Goal: Communication & Community: Answer question/provide support

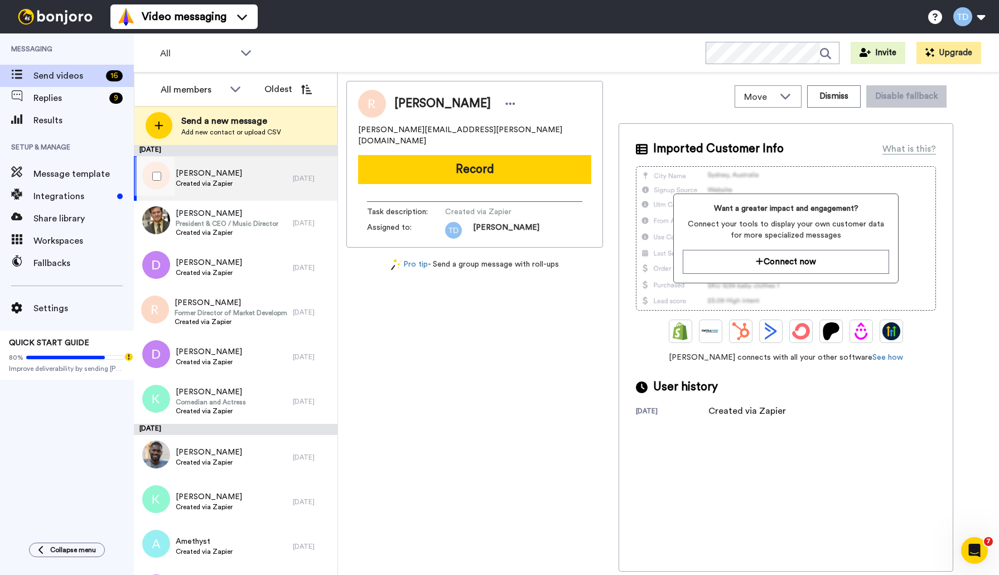
click at [255, 166] on div "Ronald Created via Zapier" at bounding box center [213, 178] width 159 height 45
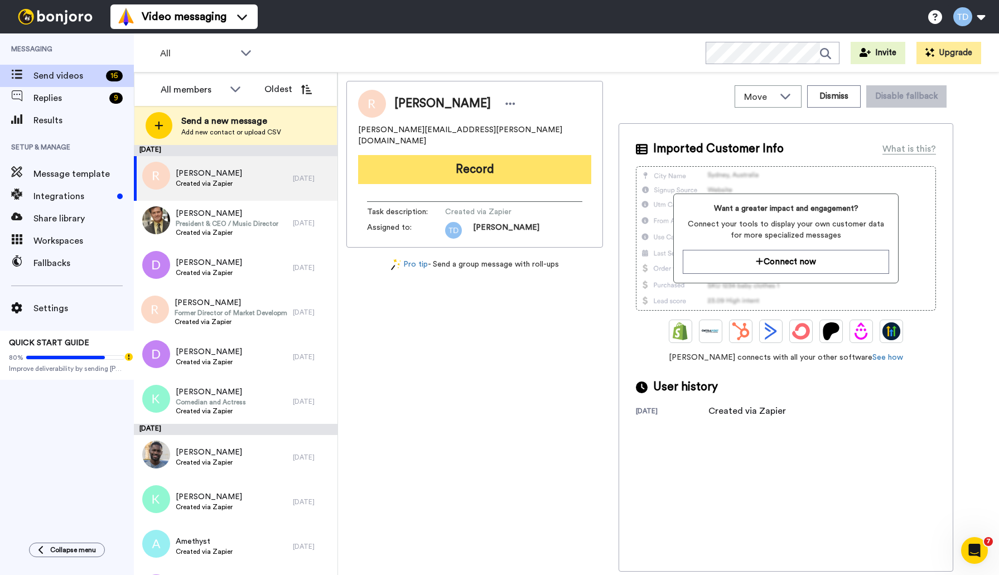
click at [484, 161] on button "Record" at bounding box center [474, 169] width 233 height 29
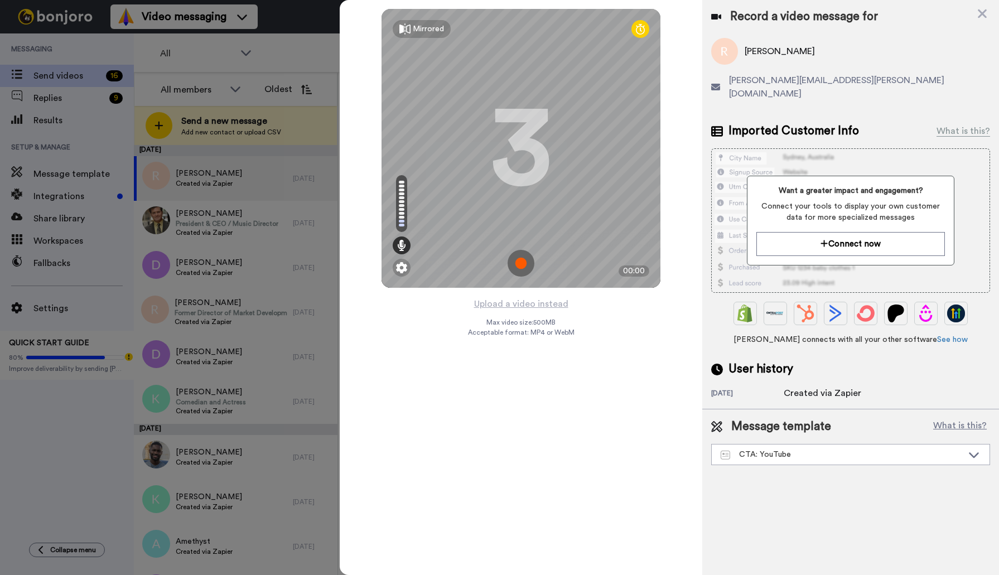
click at [526, 266] on img at bounding box center [520, 263] width 27 height 27
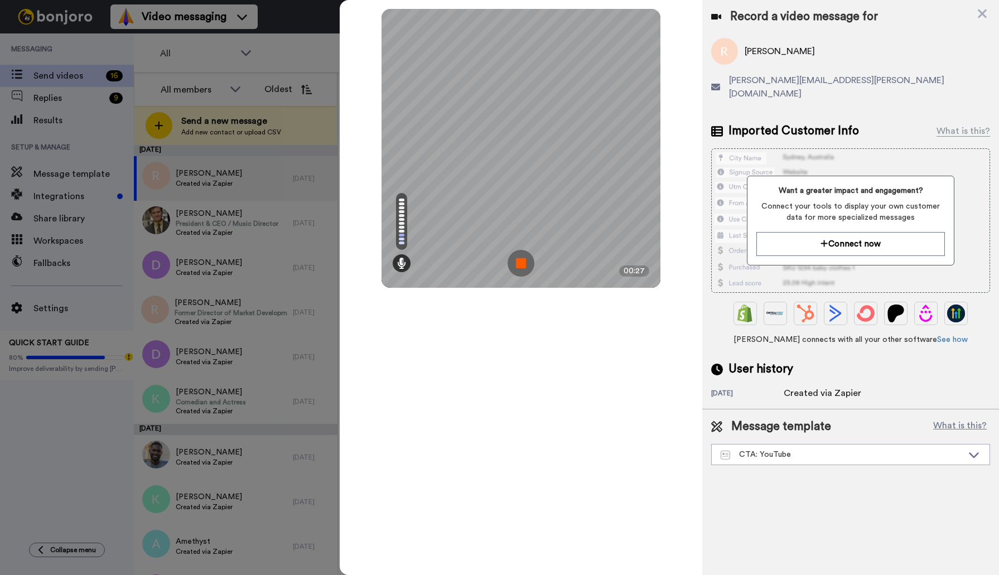
click at [524, 263] on img at bounding box center [520, 263] width 27 height 27
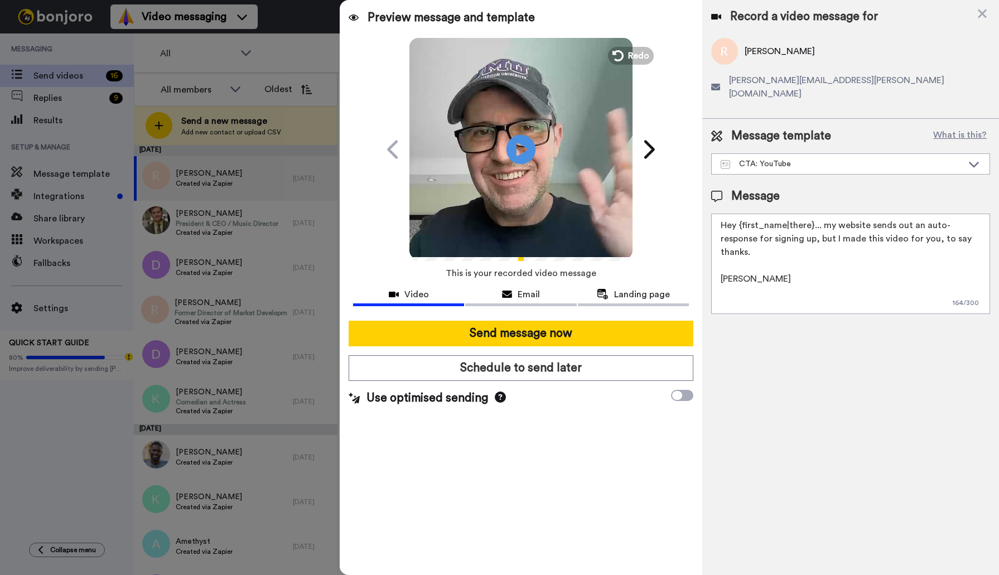
click at [524, 146] on icon "Play/Pause" at bounding box center [521, 149] width 30 height 53
click at [630, 52] on span "Redo" at bounding box center [639, 55] width 23 height 14
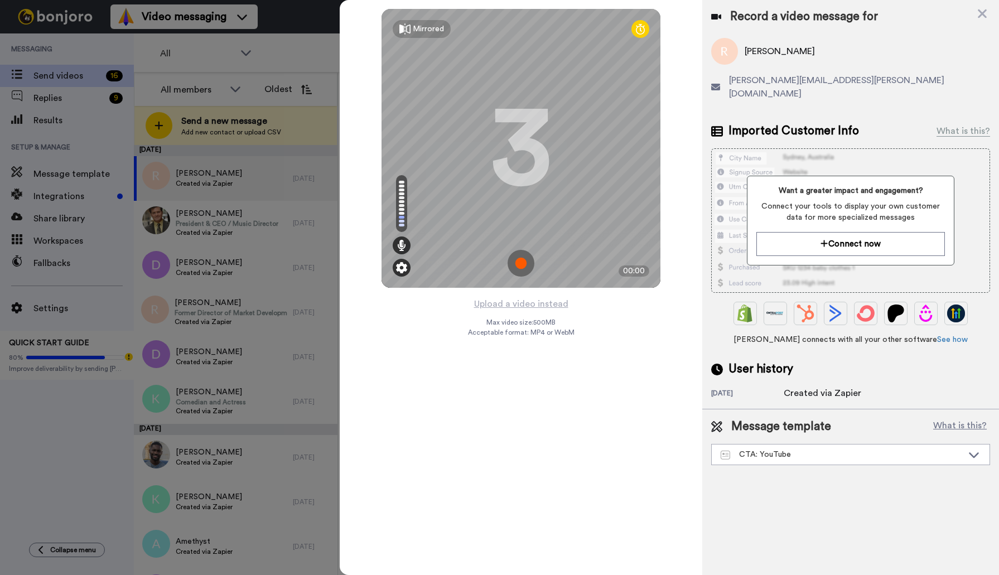
click at [404, 268] on img at bounding box center [401, 267] width 11 height 11
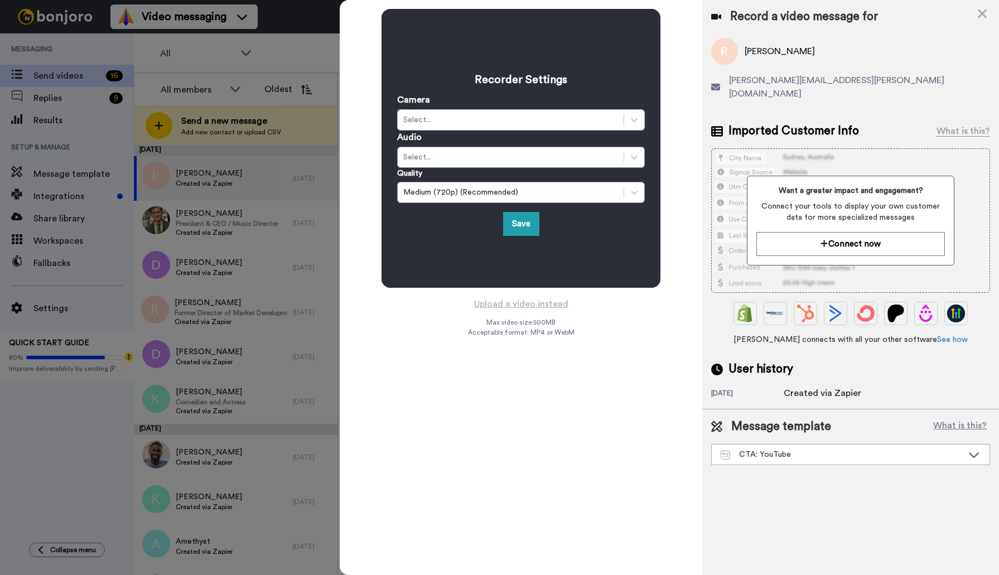
click at [597, 112] on div "Select..." at bounding box center [521, 119] width 248 height 21
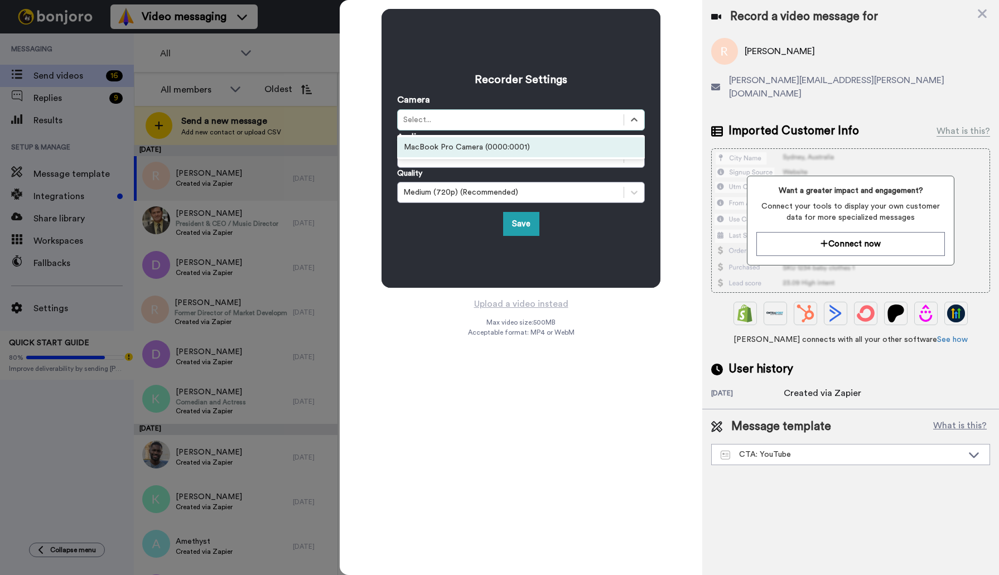
click at [548, 146] on div "MacBook Pro Camera (0000:0001)" at bounding box center [521, 147] width 248 height 20
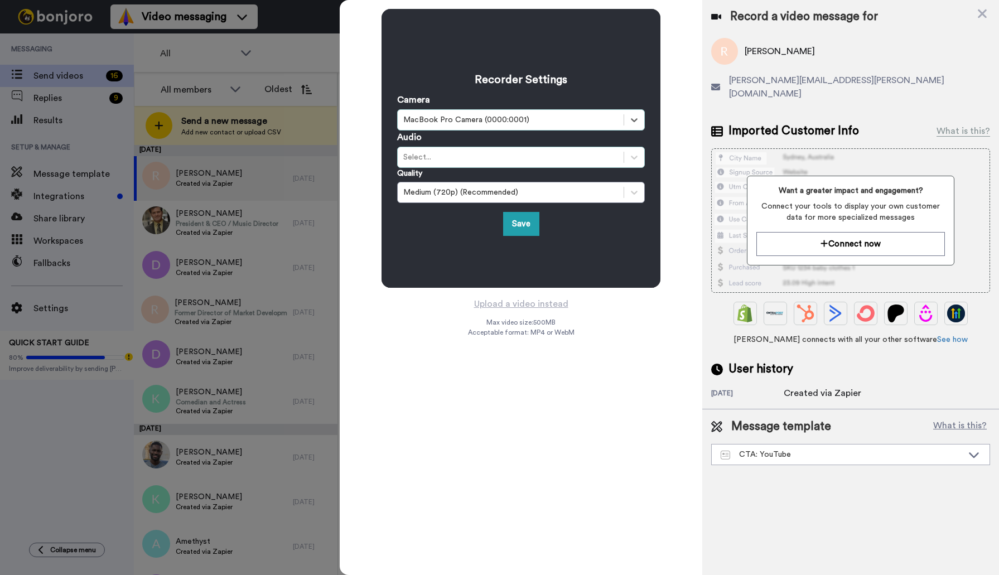
click at [558, 153] on div "Select..." at bounding box center [510, 157] width 215 height 11
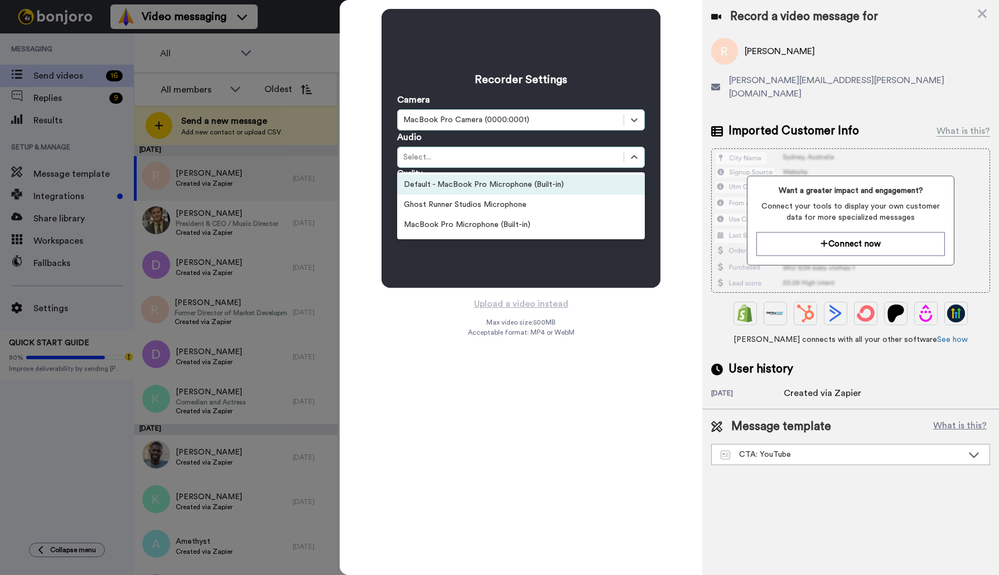
click at [533, 187] on div "Default - MacBook Pro Microphone (Built-in)" at bounding box center [521, 185] width 248 height 20
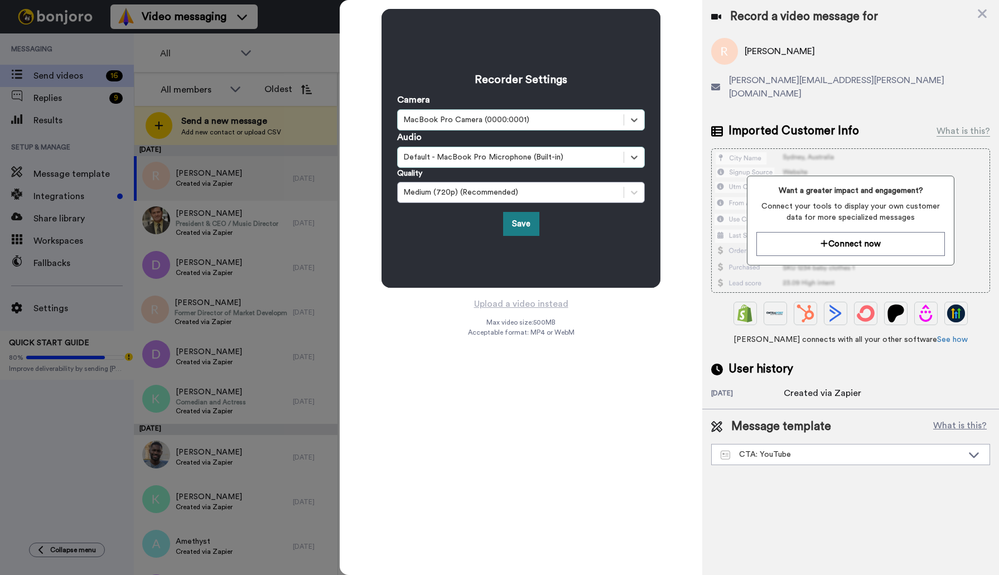
click at [523, 222] on button "Save" at bounding box center [521, 224] width 36 height 24
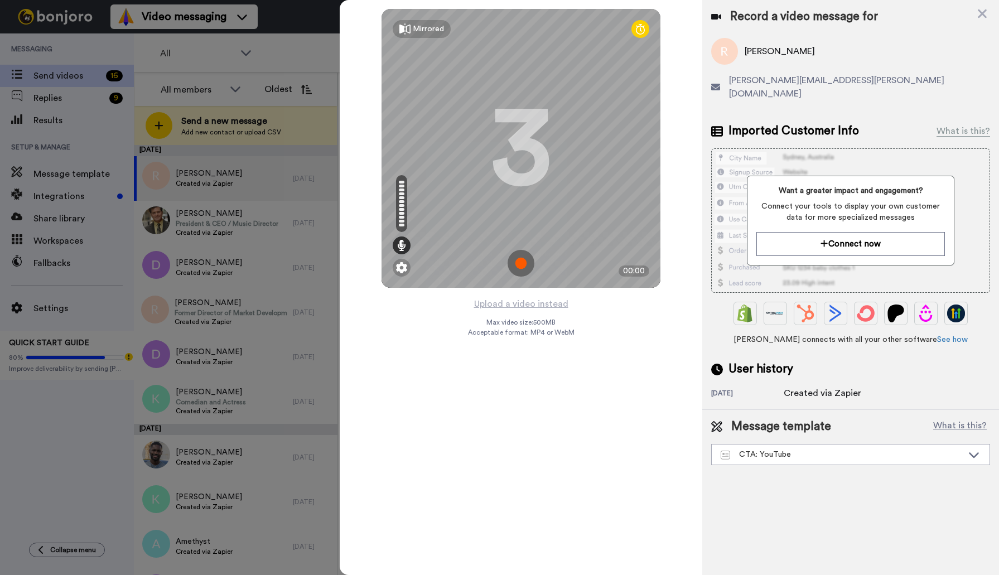
click at [521, 263] on img at bounding box center [520, 263] width 27 height 27
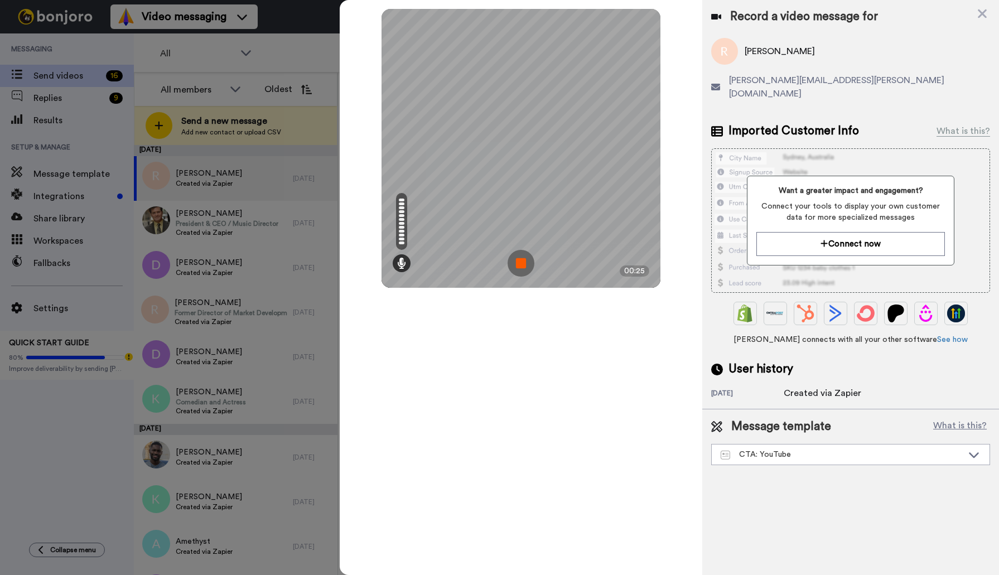
click at [521, 263] on img at bounding box center [520, 263] width 27 height 27
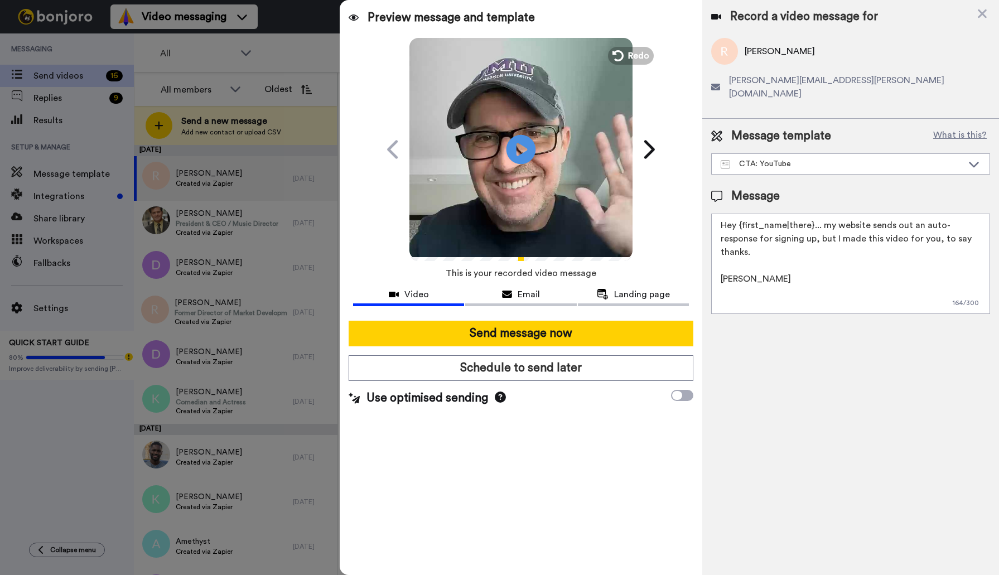
click at [516, 146] on icon "Play/Pause" at bounding box center [521, 149] width 30 height 53
click at [518, 163] on icon at bounding box center [521, 149] width 30 height 30
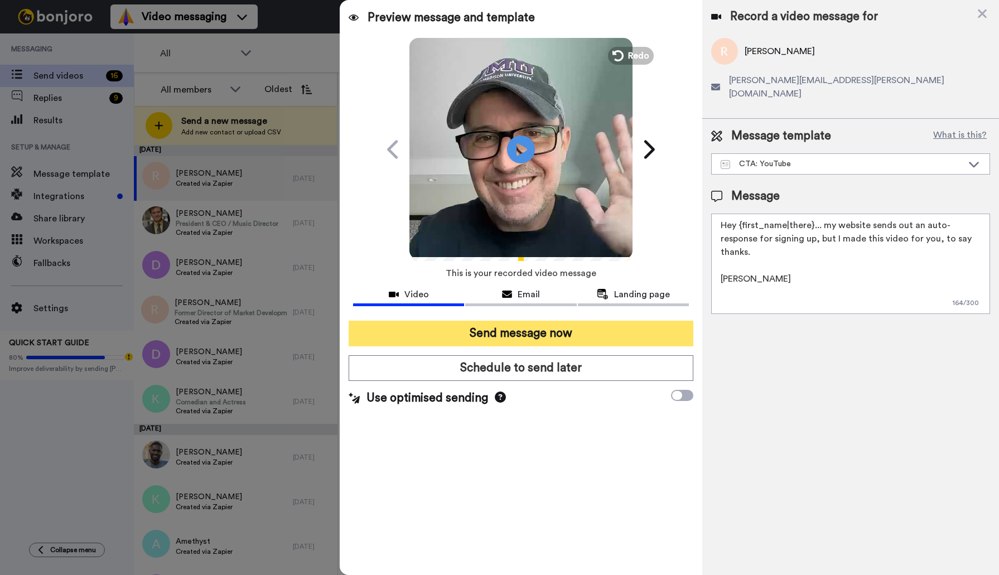
click at [520, 329] on button "Send message now" at bounding box center [521, 334] width 345 height 26
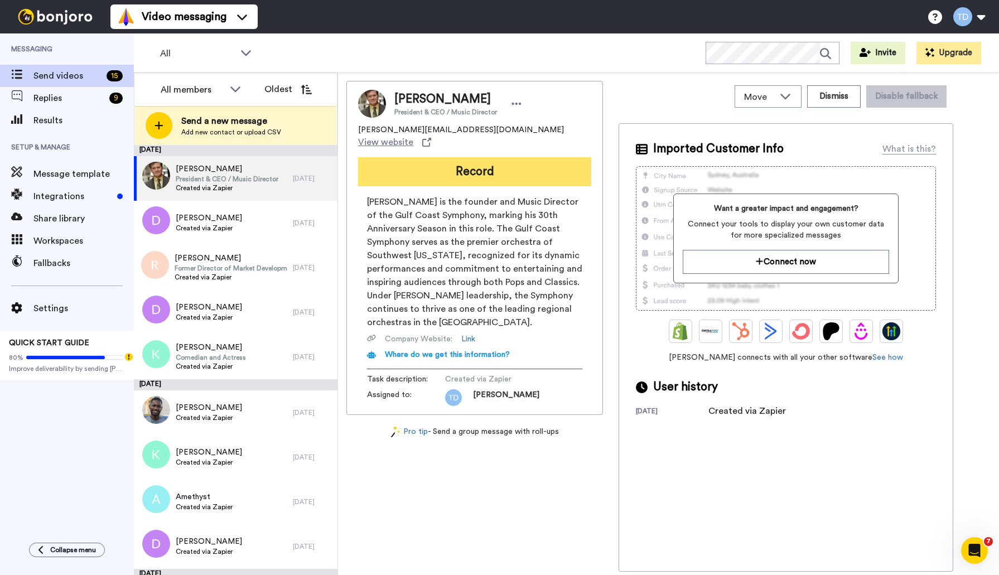
click at [483, 160] on button "Record" at bounding box center [474, 171] width 233 height 29
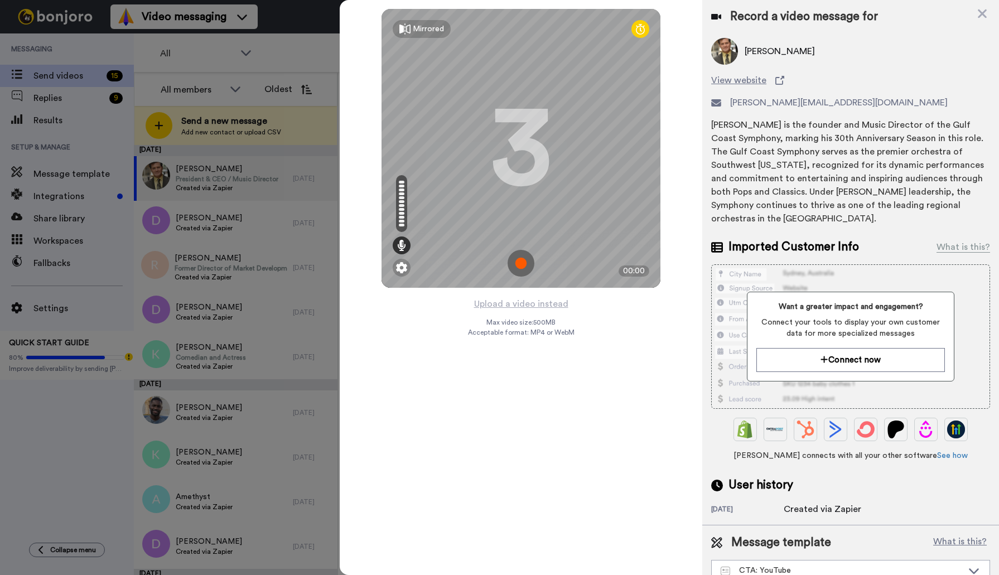
click at [514, 258] on img at bounding box center [520, 263] width 27 height 27
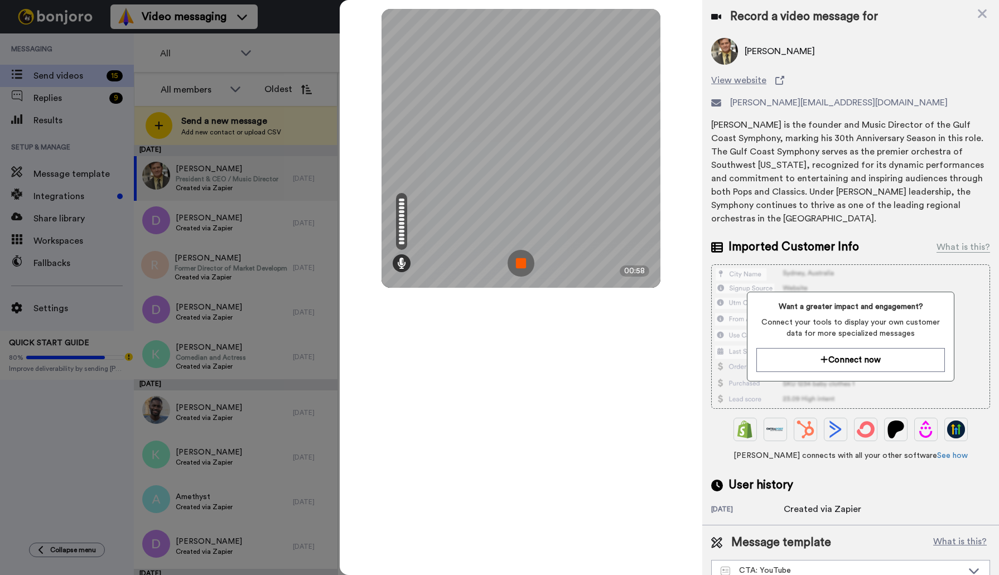
click at [520, 265] on img at bounding box center [520, 263] width 27 height 27
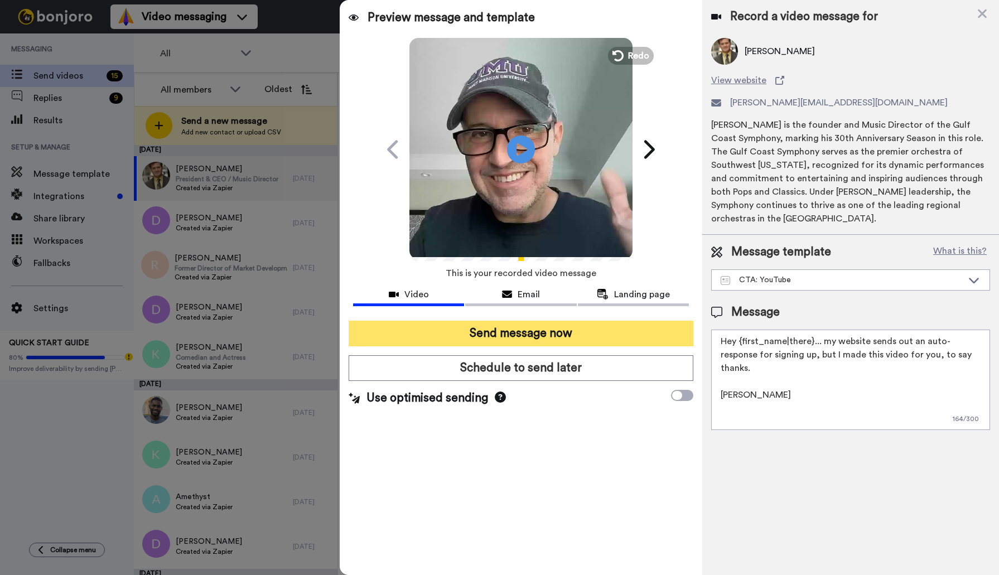
click at [510, 333] on button "Send message now" at bounding box center [521, 334] width 345 height 26
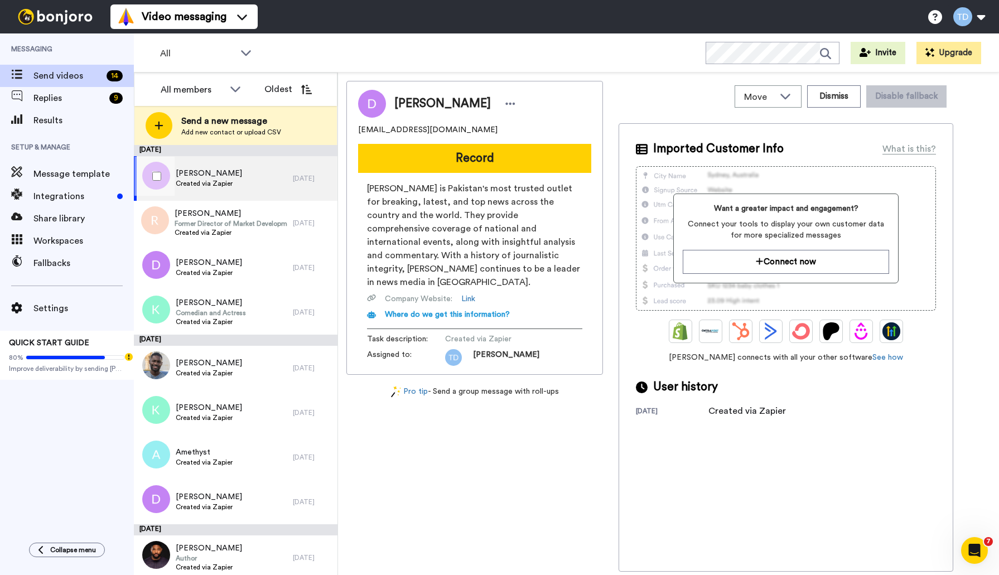
click at [248, 178] on div "Dawn Created via Zapier" at bounding box center [213, 178] width 159 height 45
click at [828, 98] on button "Dismiss" at bounding box center [834, 96] width 54 height 22
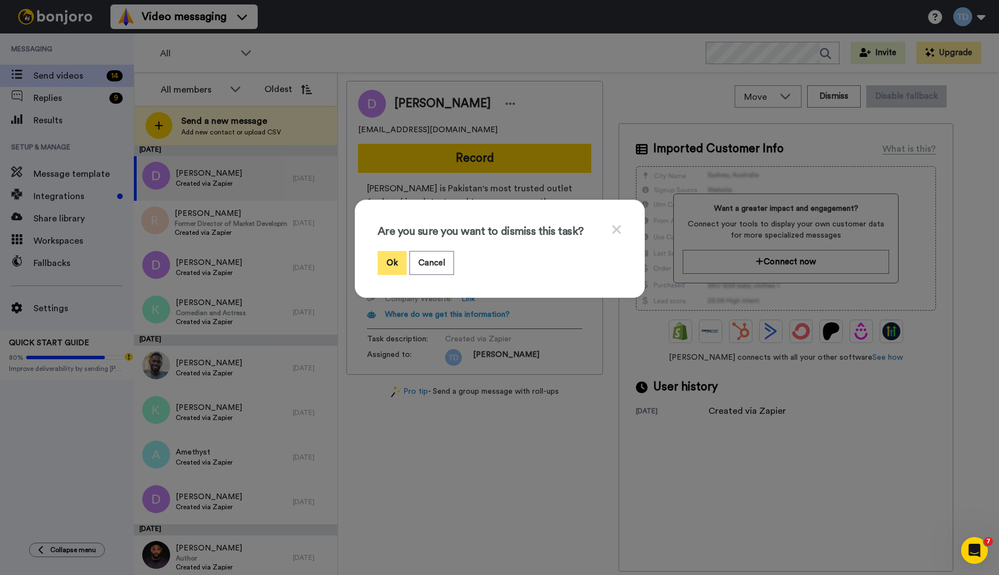
click at [389, 267] on button "Ok" at bounding box center [392, 263] width 29 height 24
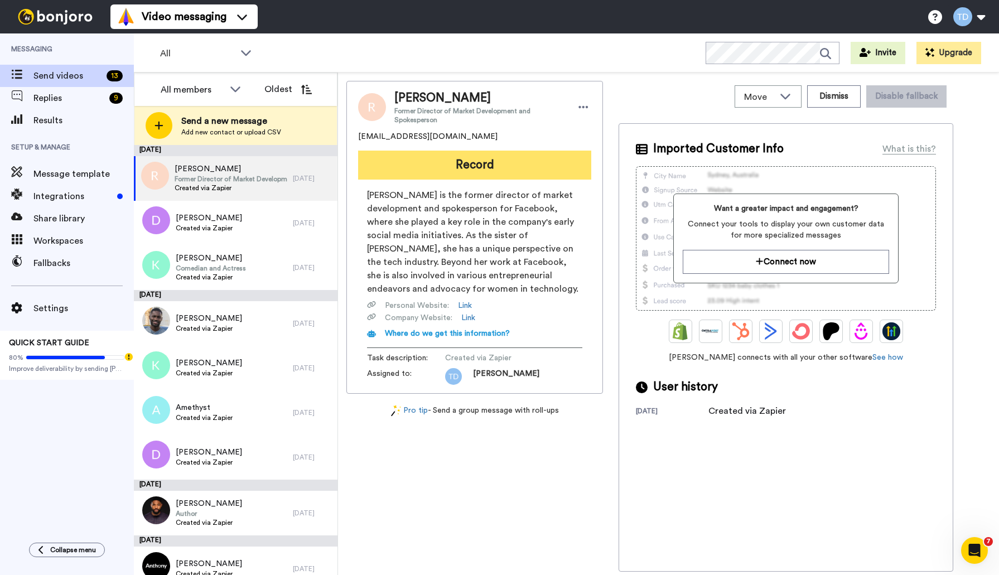
click at [472, 167] on button "Record" at bounding box center [474, 165] width 233 height 29
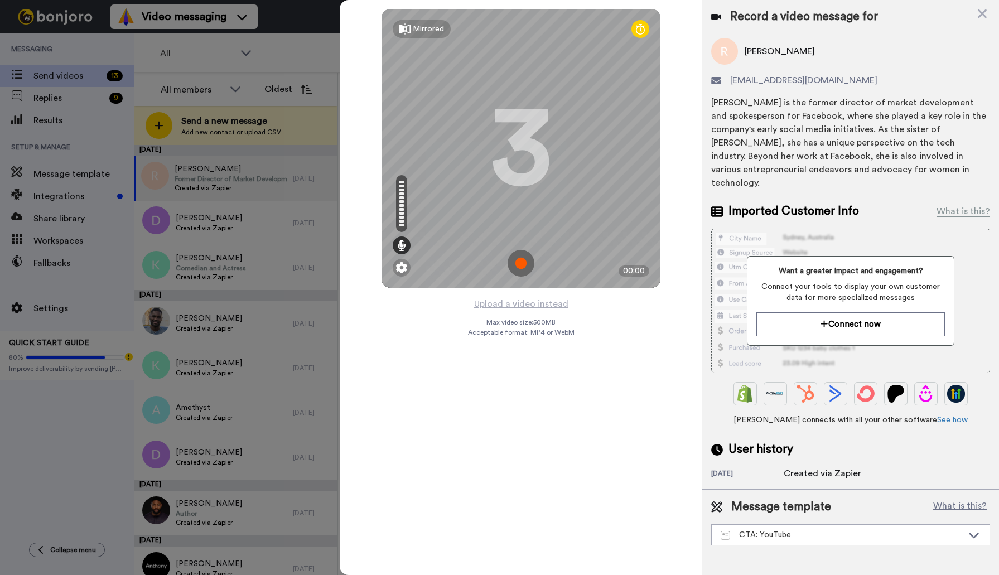
click at [520, 264] on img at bounding box center [520, 263] width 27 height 27
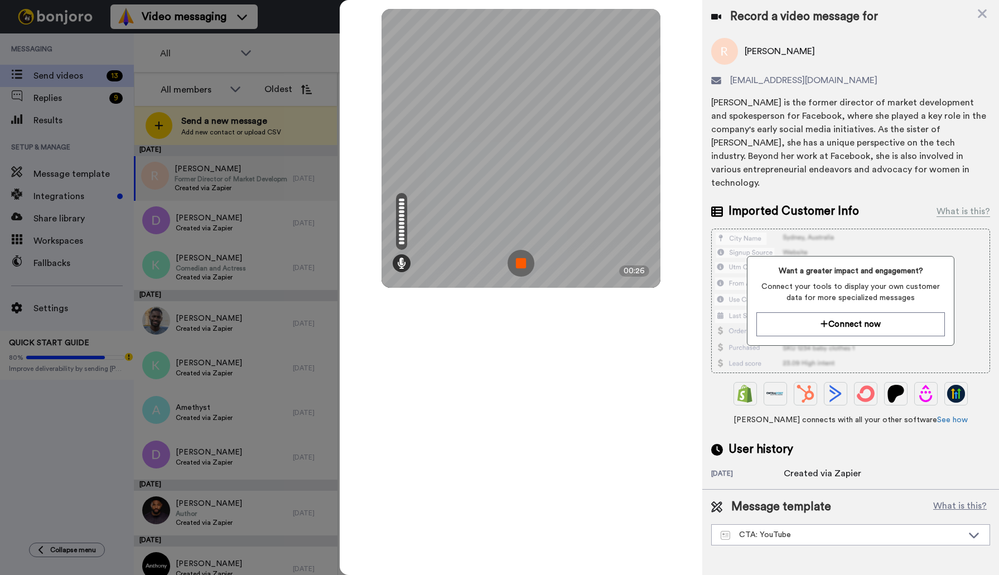
click at [523, 269] on img at bounding box center [520, 263] width 27 height 27
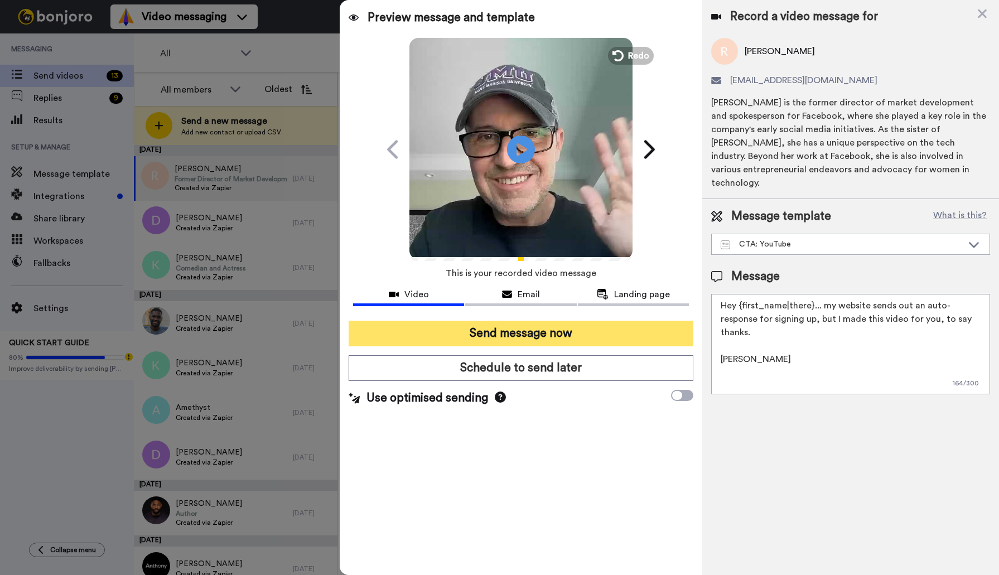
click at [520, 332] on button "Send message now" at bounding box center [521, 334] width 345 height 26
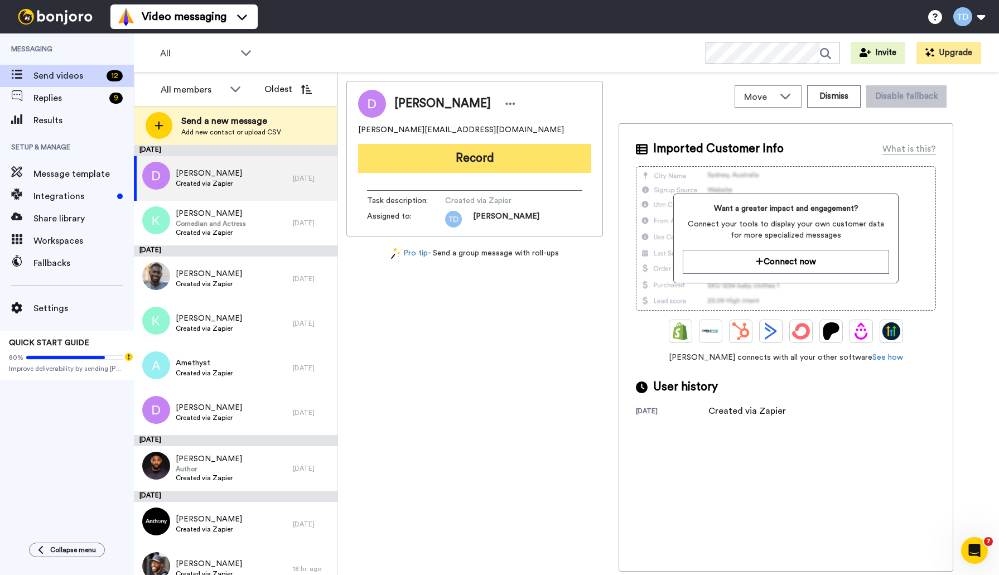
click at [496, 156] on button "Record" at bounding box center [474, 158] width 233 height 29
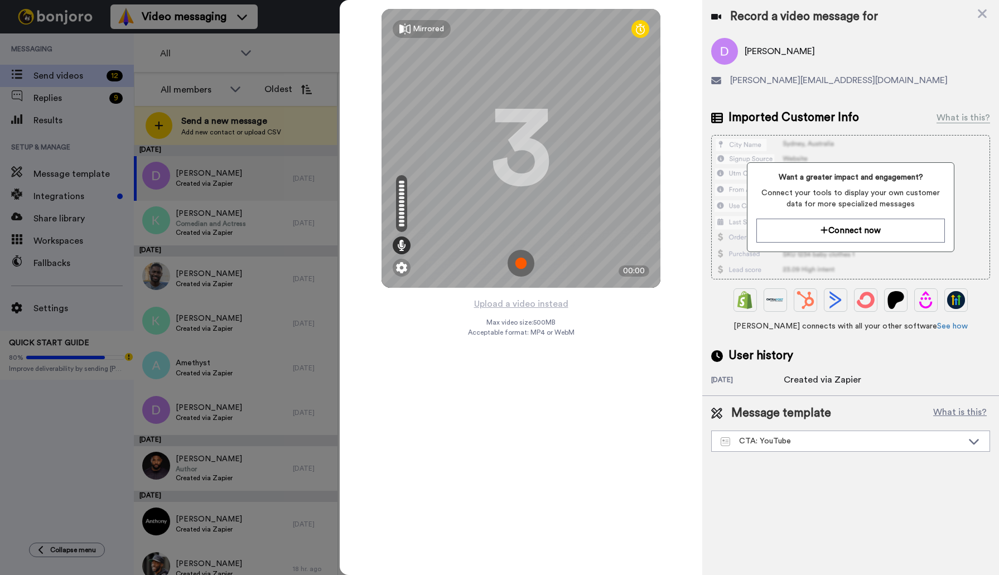
click at [526, 263] on img at bounding box center [520, 263] width 27 height 27
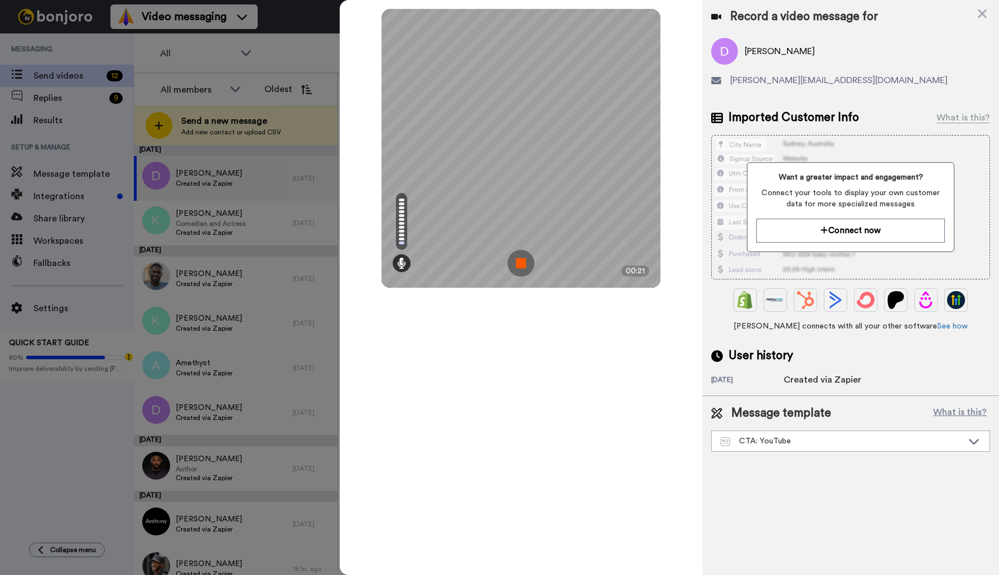
click at [525, 263] on img at bounding box center [520, 263] width 27 height 27
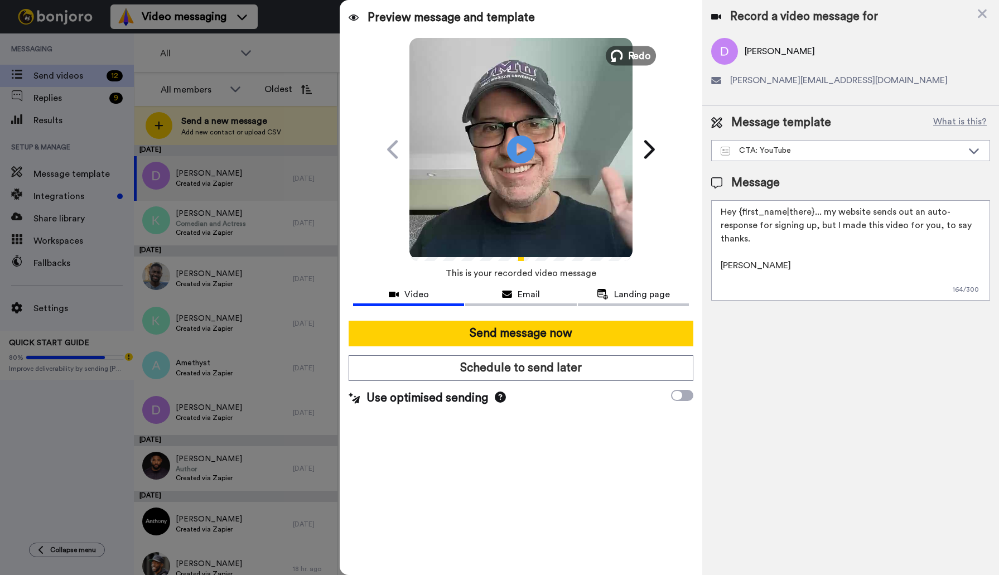
click at [631, 55] on span "Redo" at bounding box center [639, 55] width 23 height 14
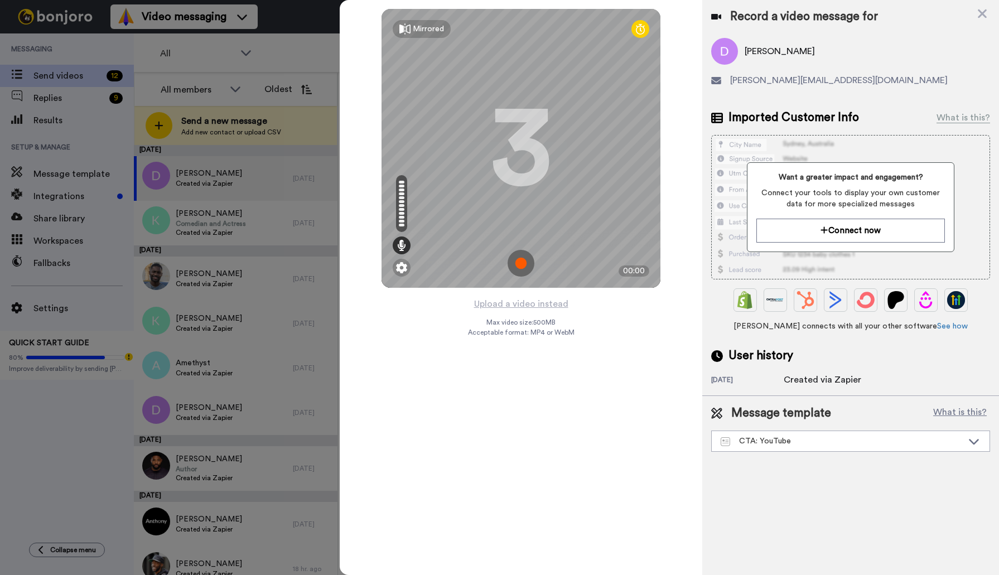
click at [521, 262] on img at bounding box center [520, 263] width 27 height 27
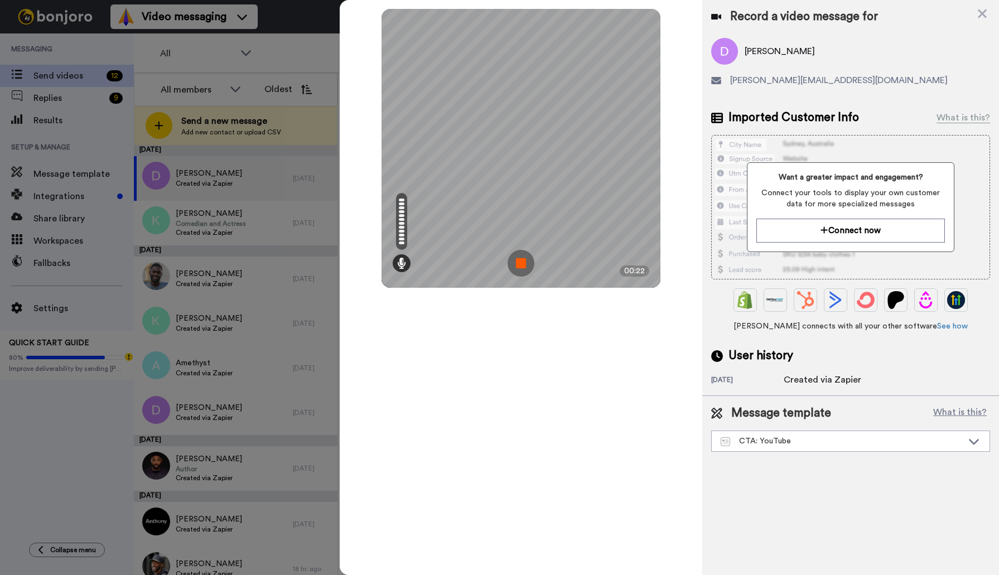
click at [520, 263] on img at bounding box center [520, 263] width 27 height 27
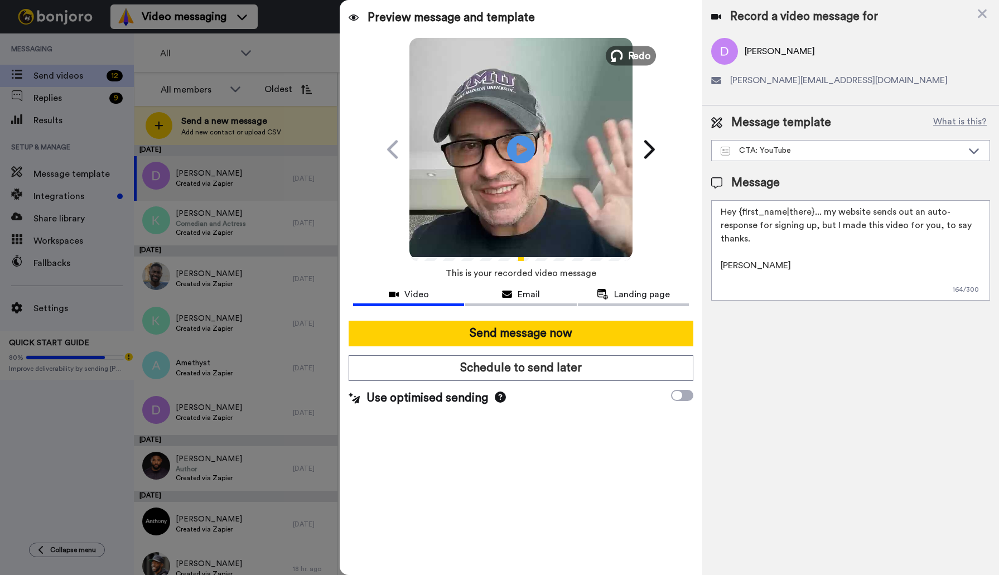
click at [632, 54] on span "Redo" at bounding box center [639, 55] width 23 height 14
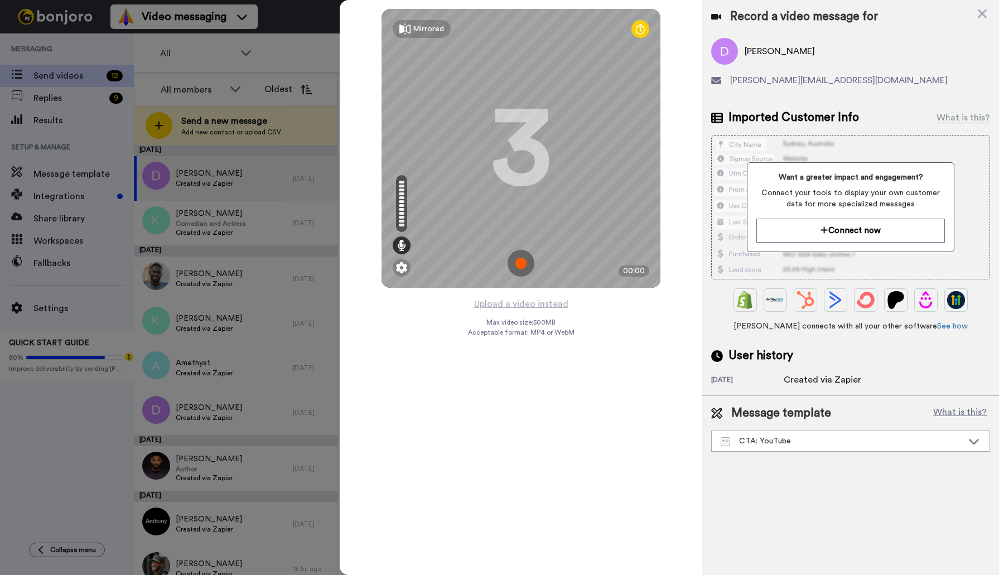
click at [523, 263] on img at bounding box center [520, 263] width 27 height 27
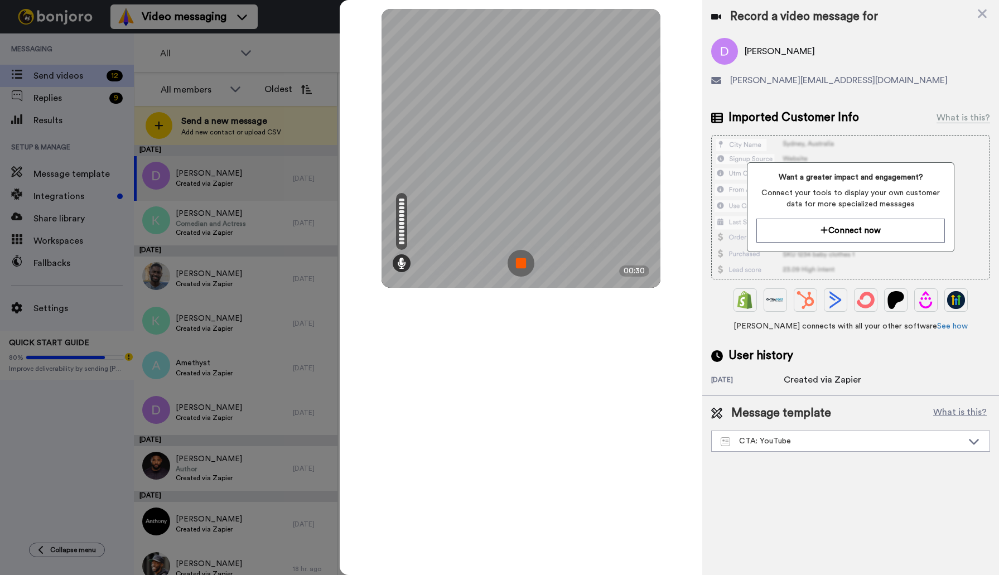
click at [523, 262] on img at bounding box center [520, 263] width 27 height 27
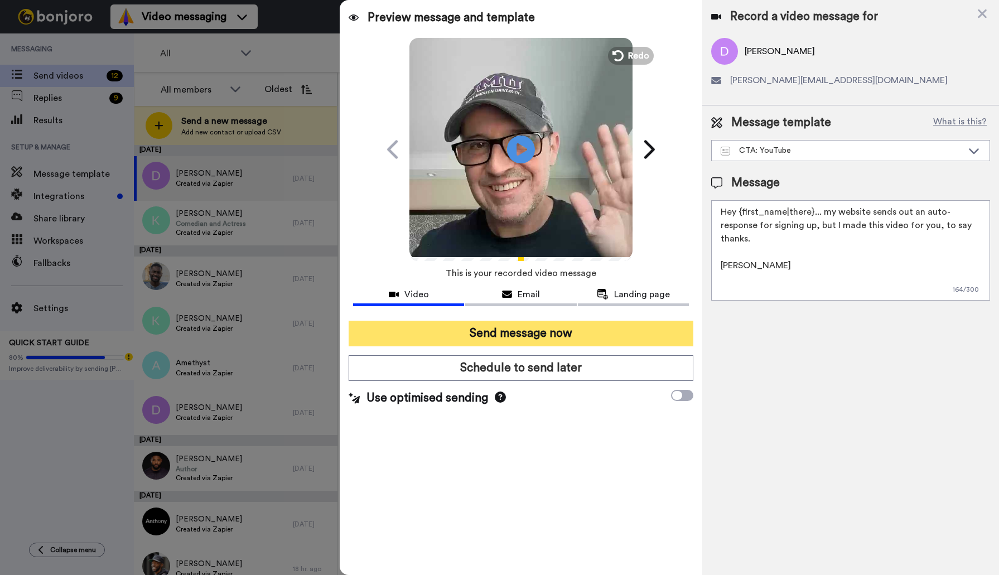
click at [533, 332] on button "Send message now" at bounding box center [521, 334] width 345 height 26
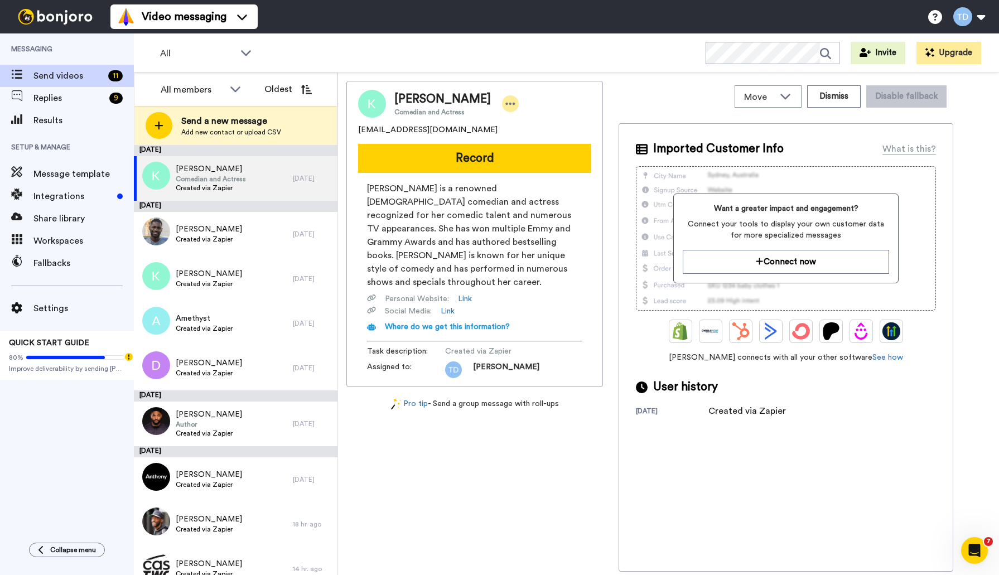
click at [506, 103] on icon at bounding box center [510, 104] width 9 height 2
click at [551, 96] on div "Kathy Comedian and Actress" at bounding box center [474, 104] width 233 height 28
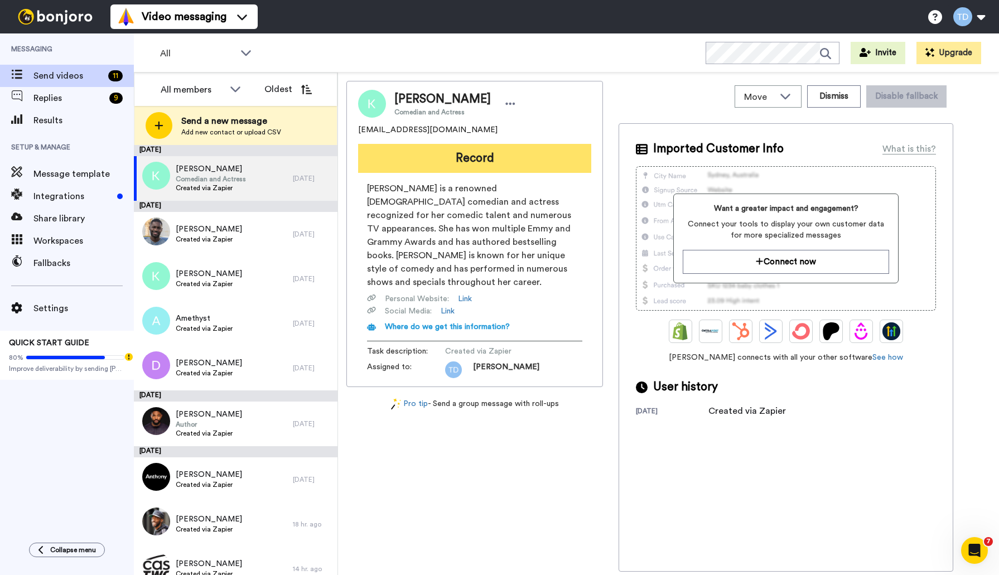
click at [472, 156] on button "Record" at bounding box center [474, 158] width 233 height 29
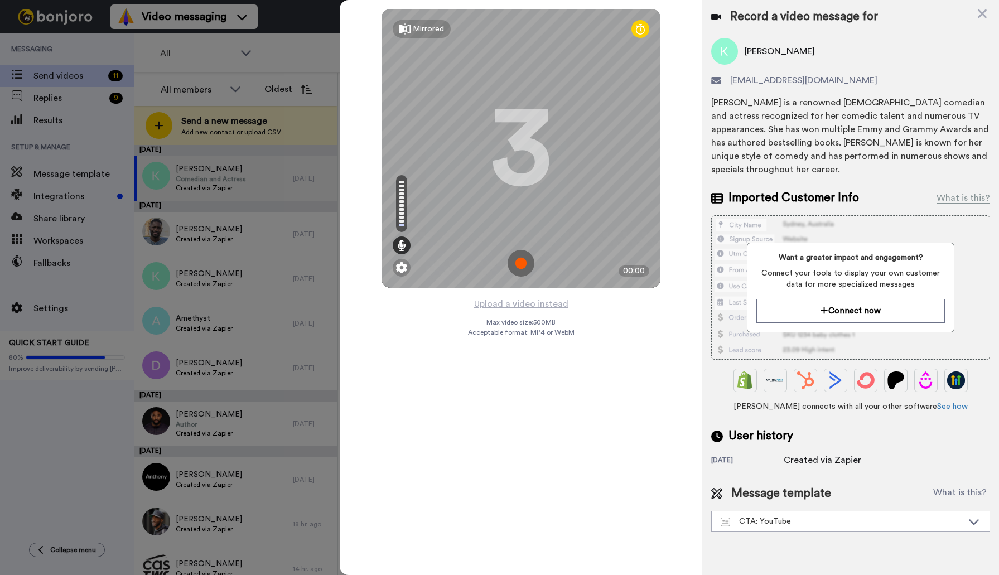
click at [518, 261] on img at bounding box center [520, 263] width 27 height 27
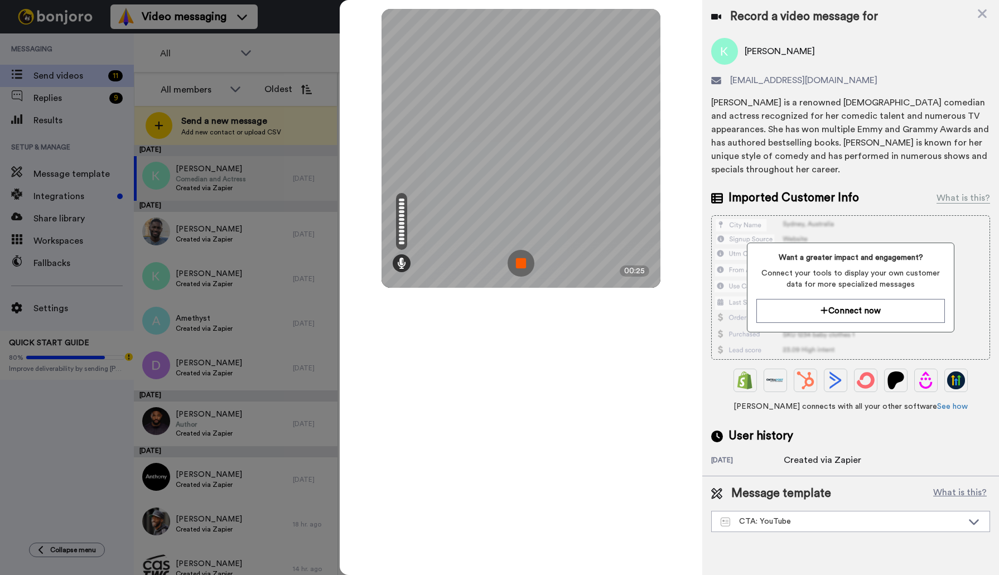
click at [519, 264] on img at bounding box center [520, 263] width 27 height 27
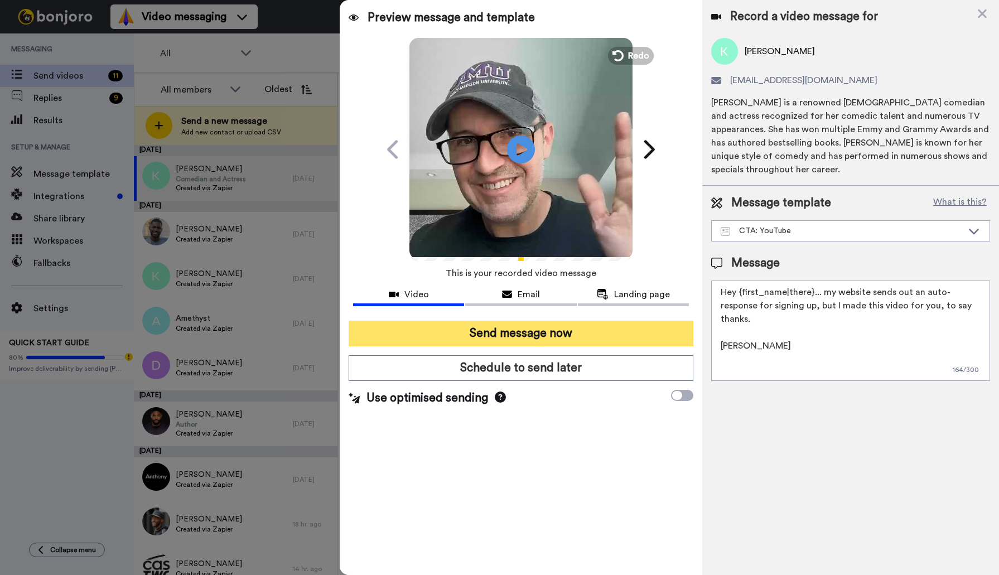
click at [529, 330] on button "Send message now" at bounding box center [521, 334] width 345 height 26
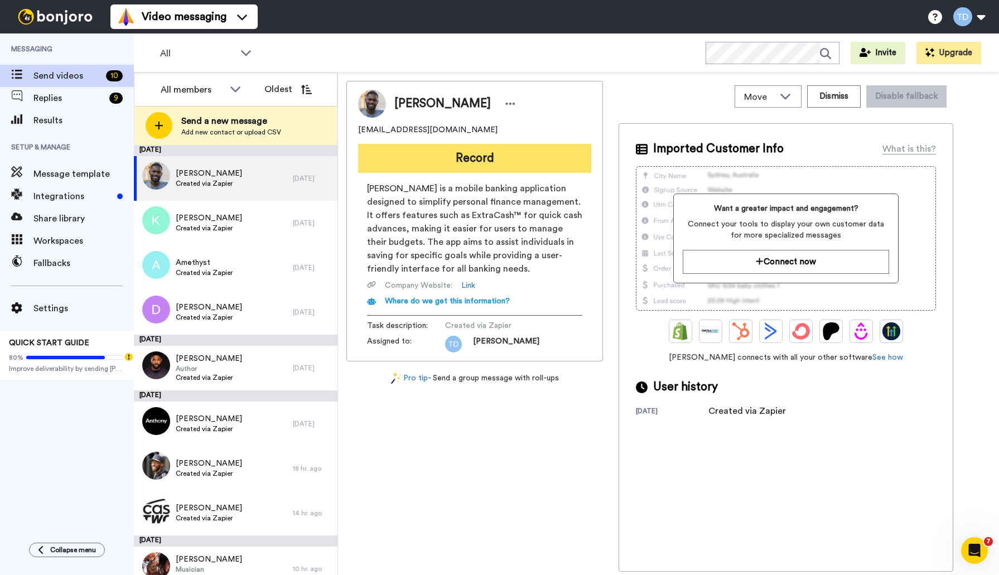
click at [476, 157] on button "Record" at bounding box center [474, 158] width 233 height 29
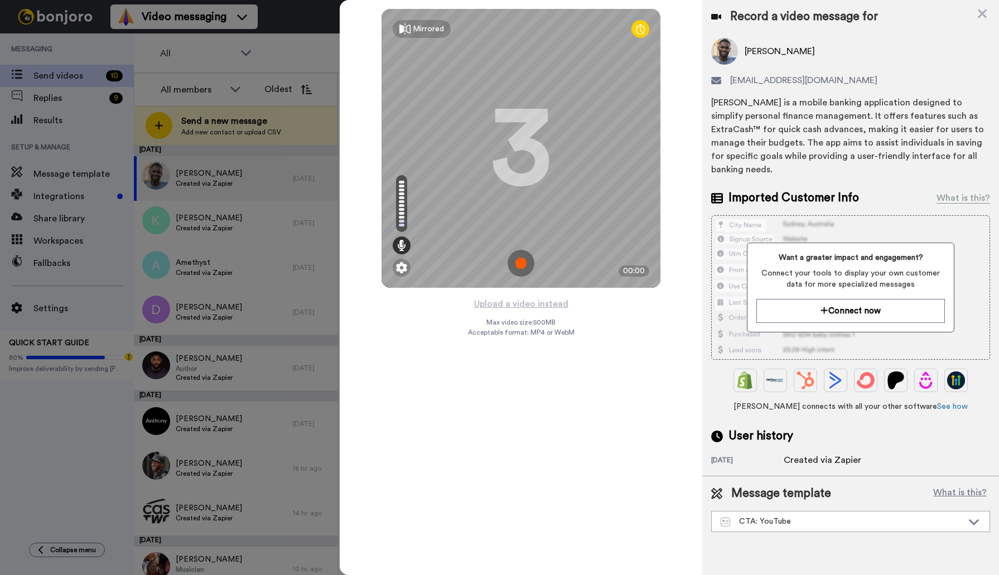
click at [521, 264] on img at bounding box center [520, 263] width 27 height 27
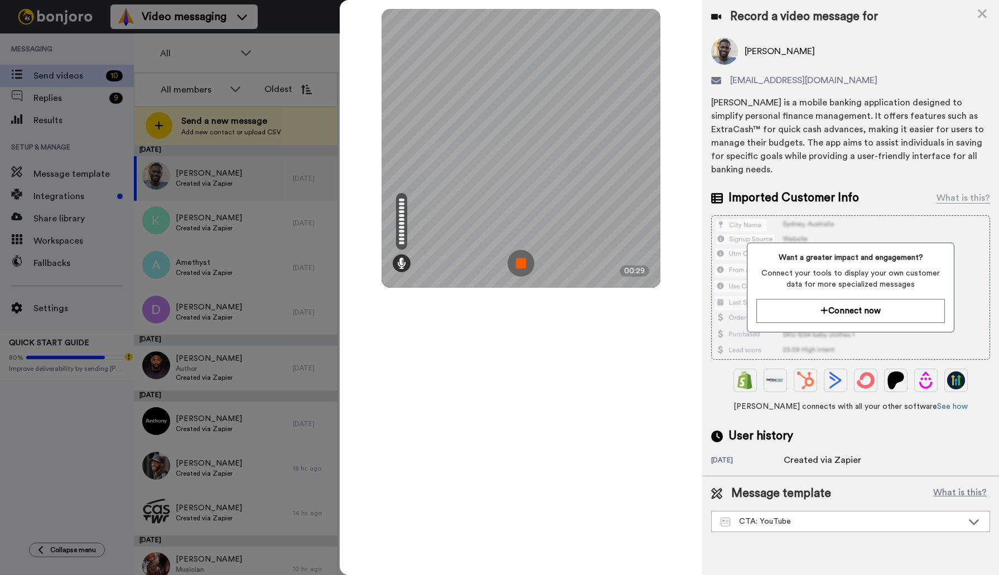
click at [524, 263] on img at bounding box center [520, 263] width 27 height 27
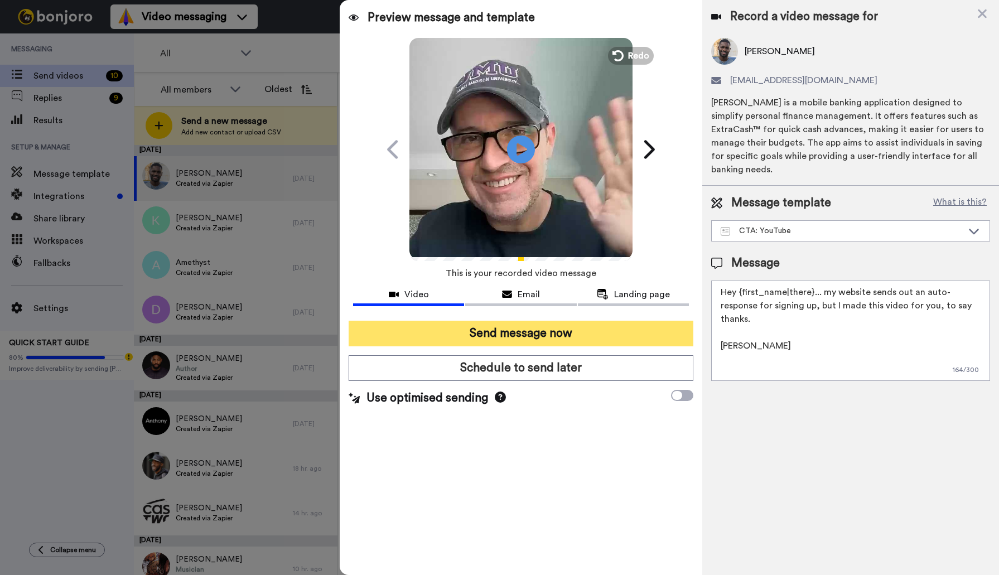
click at [514, 333] on button "Send message now" at bounding box center [521, 334] width 345 height 26
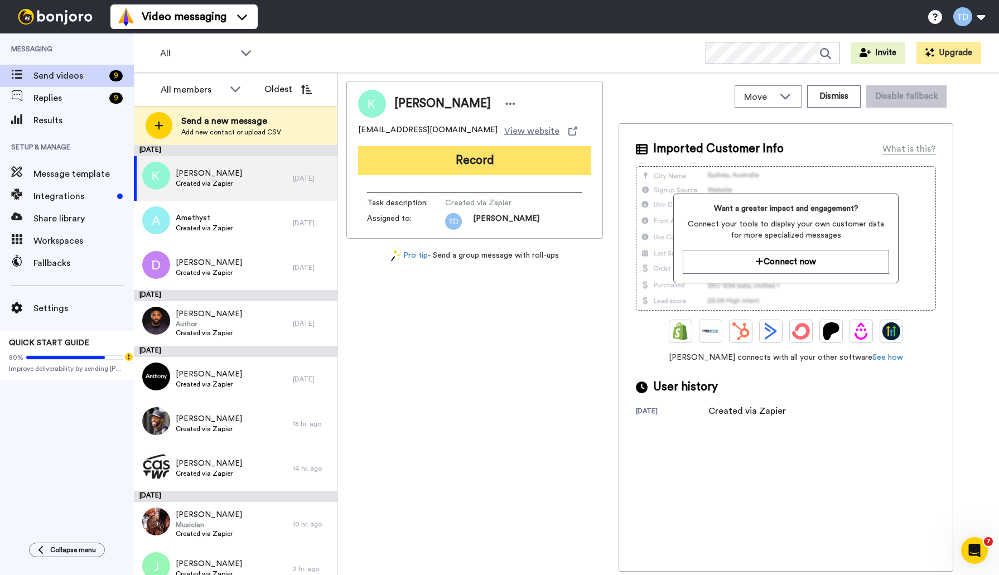
click at [475, 162] on button "Record" at bounding box center [474, 160] width 233 height 29
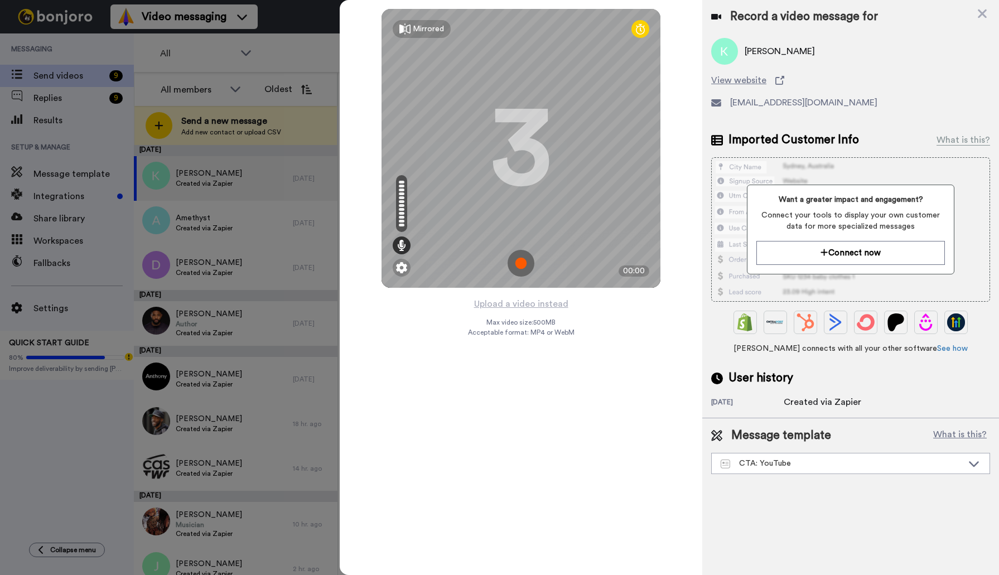
click at [520, 261] on img at bounding box center [520, 263] width 27 height 27
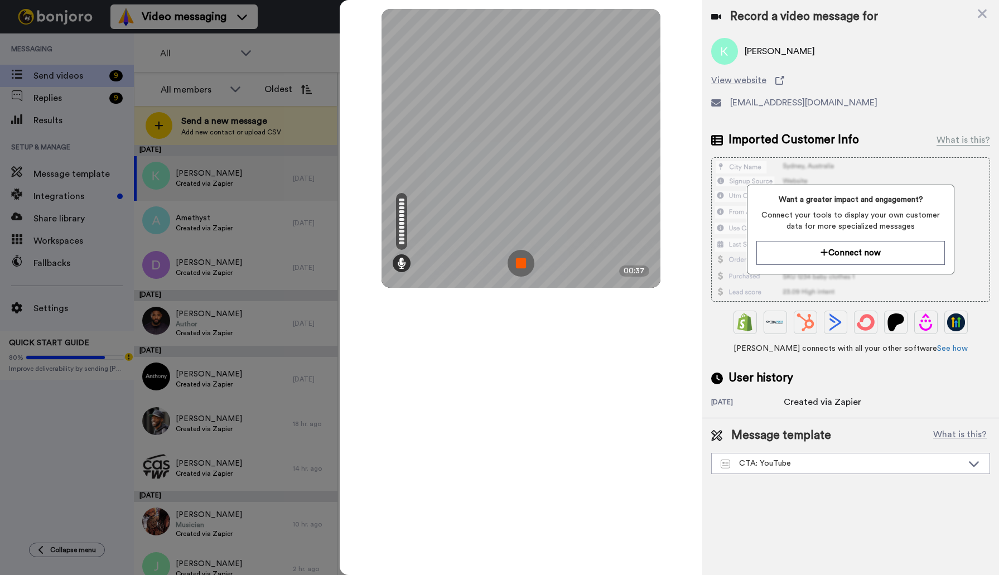
click at [521, 262] on img at bounding box center [520, 263] width 27 height 27
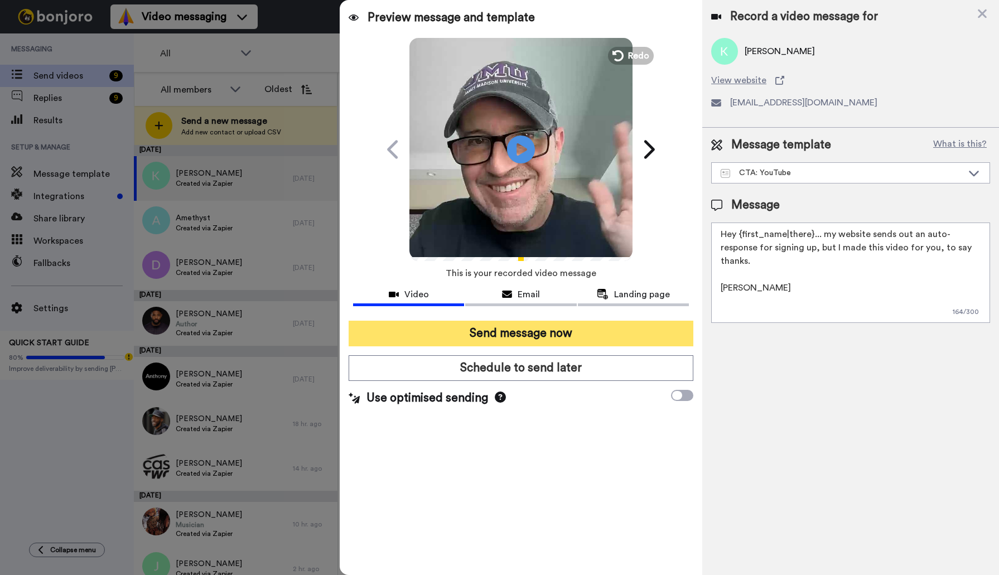
click at [515, 334] on button "Send message now" at bounding box center [521, 334] width 345 height 26
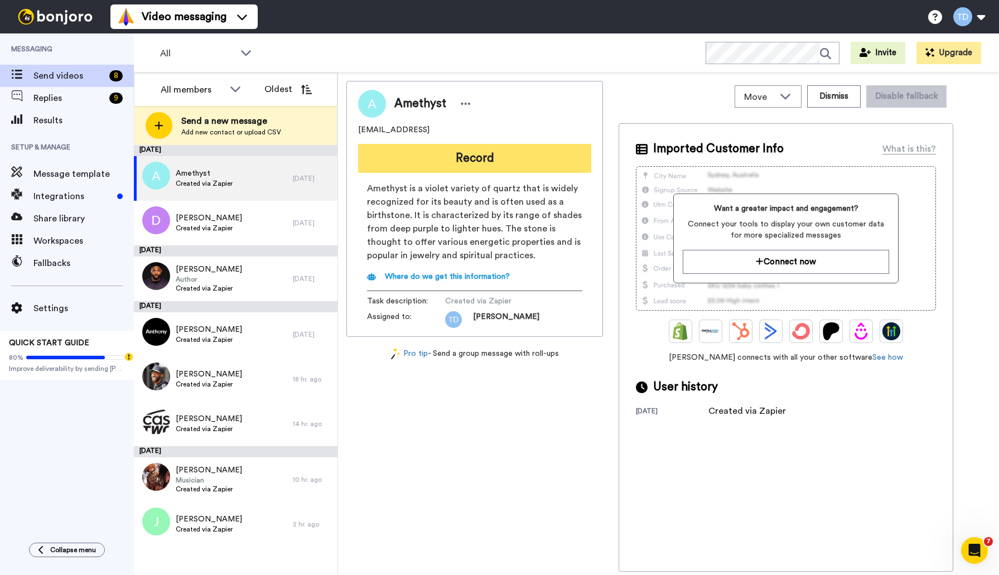
click at [489, 157] on button "Record" at bounding box center [474, 158] width 233 height 29
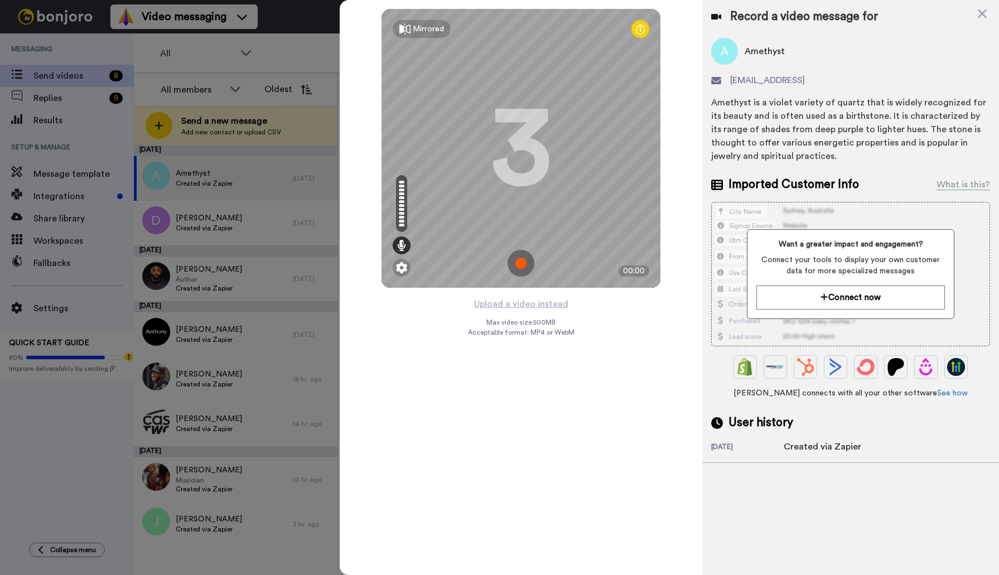
click at [528, 257] on img at bounding box center [520, 263] width 27 height 27
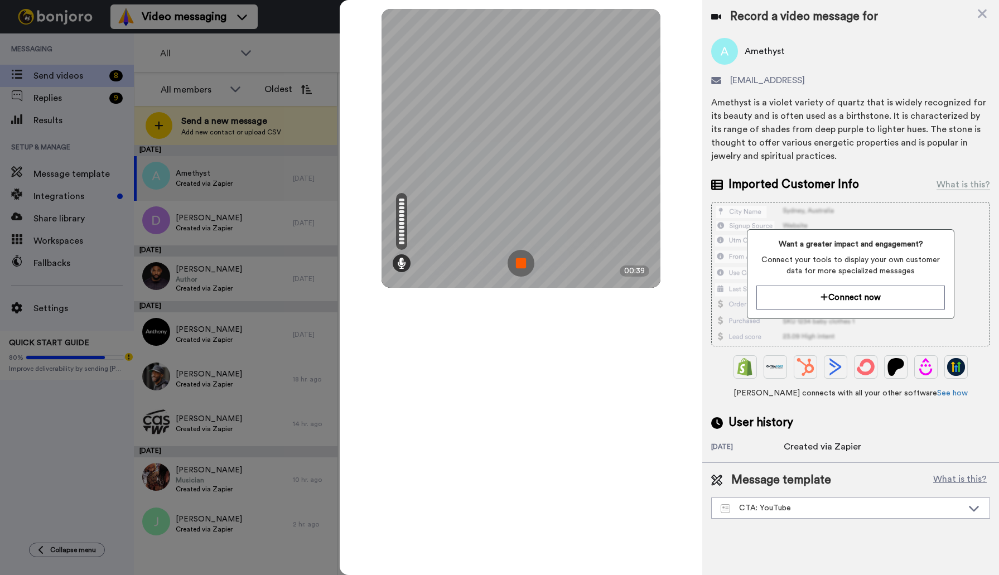
click at [520, 264] on img at bounding box center [520, 263] width 27 height 27
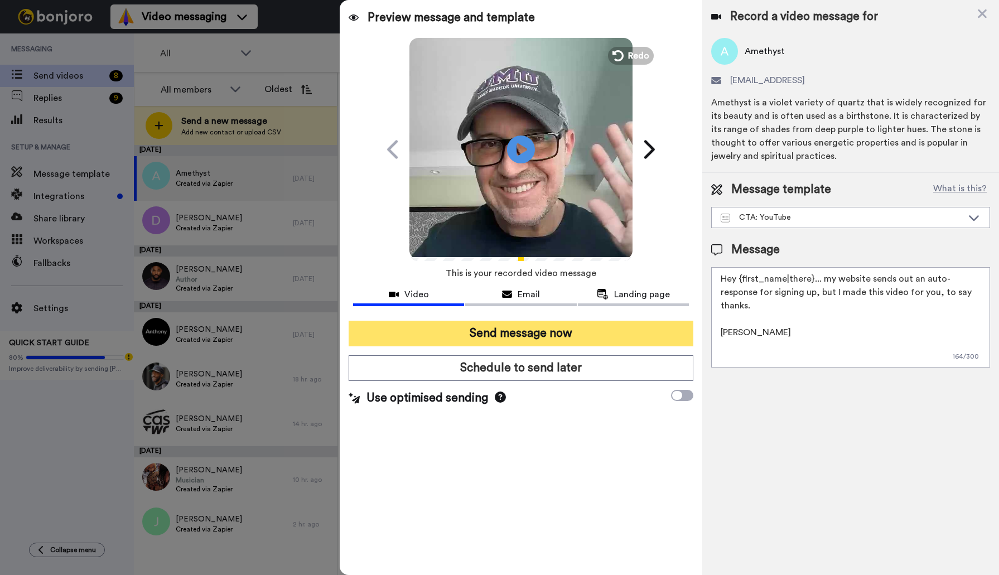
click at [523, 333] on button "Send message now" at bounding box center [521, 334] width 345 height 26
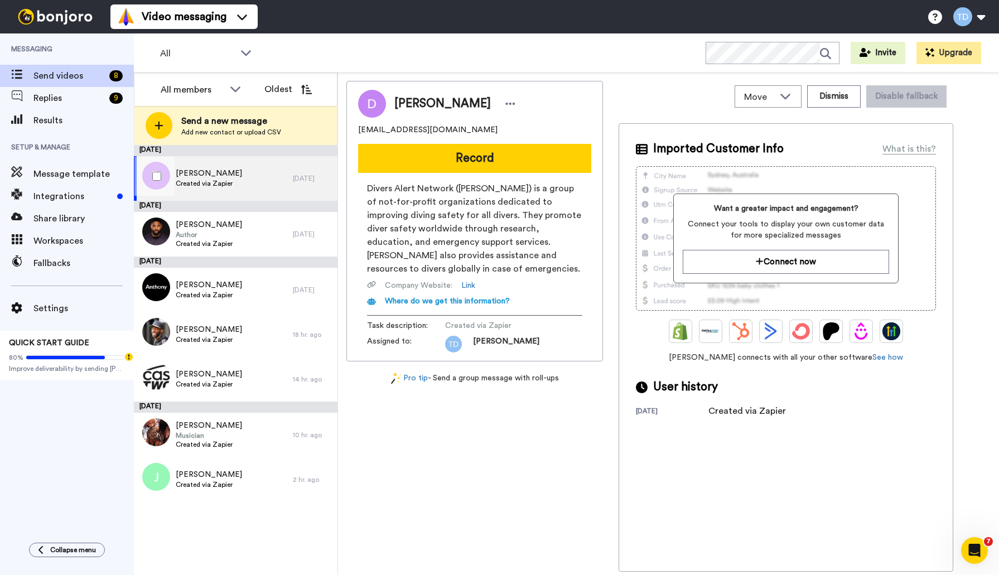
click at [235, 172] on div "[PERSON_NAME] Created via Zapier" at bounding box center [213, 178] width 159 height 45
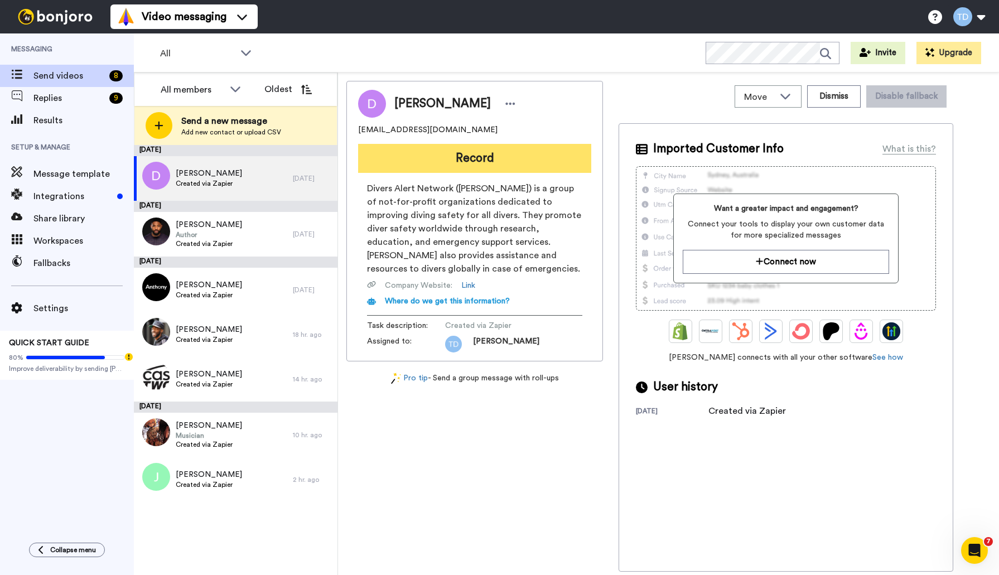
click at [471, 165] on button "Record" at bounding box center [474, 158] width 233 height 29
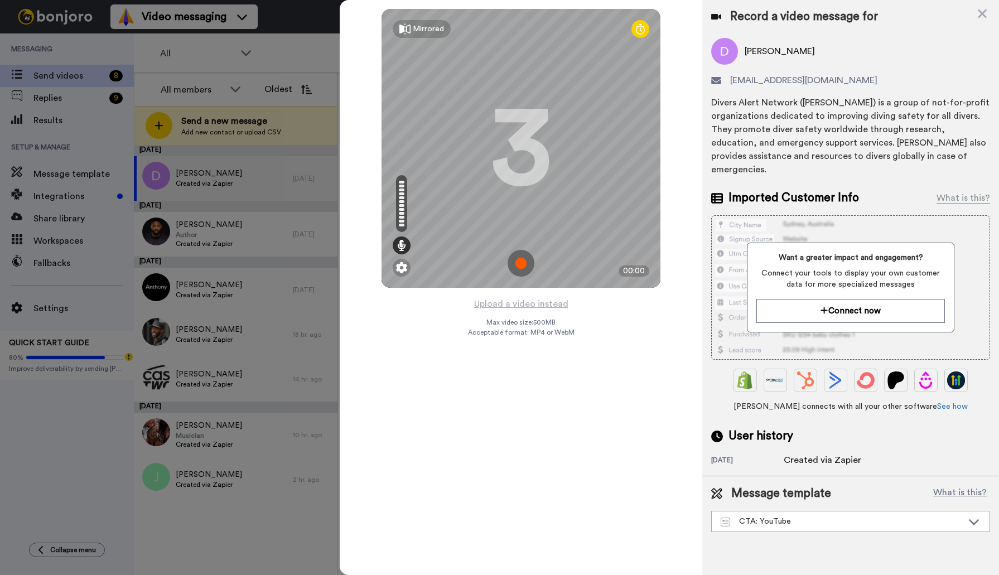
click at [518, 269] on img at bounding box center [520, 263] width 27 height 27
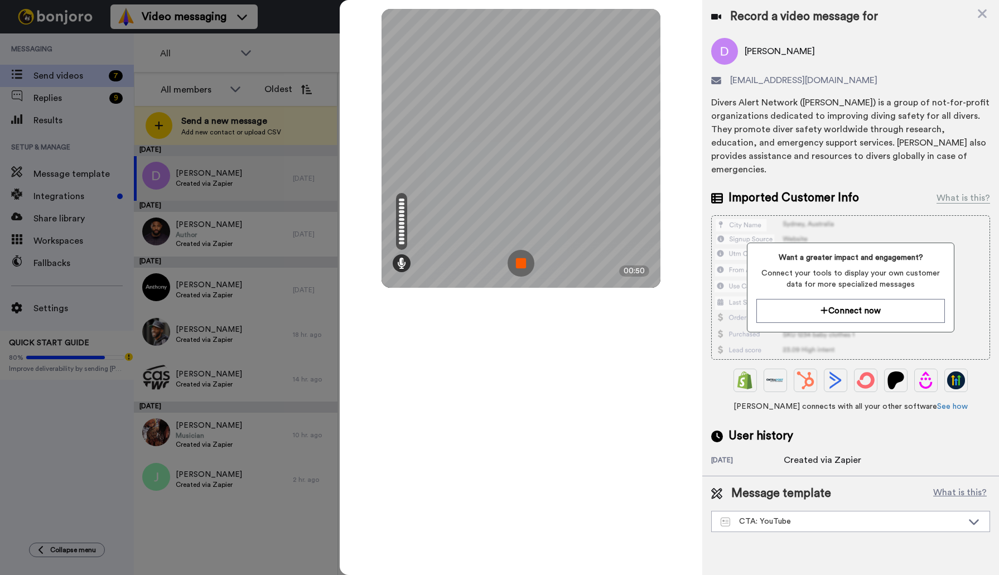
click at [522, 262] on img at bounding box center [520, 263] width 27 height 27
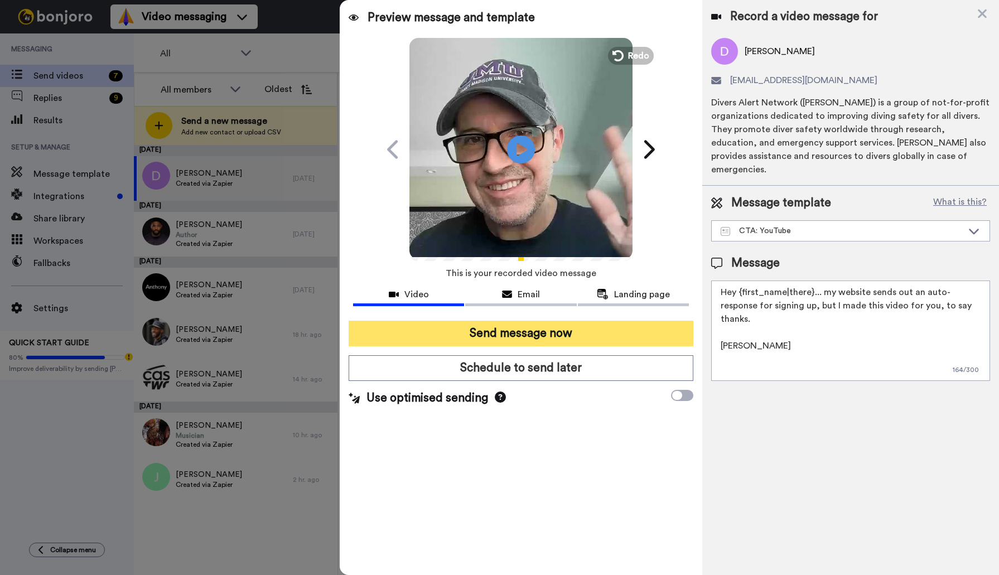
click at [520, 330] on button "Send message now" at bounding box center [521, 334] width 345 height 26
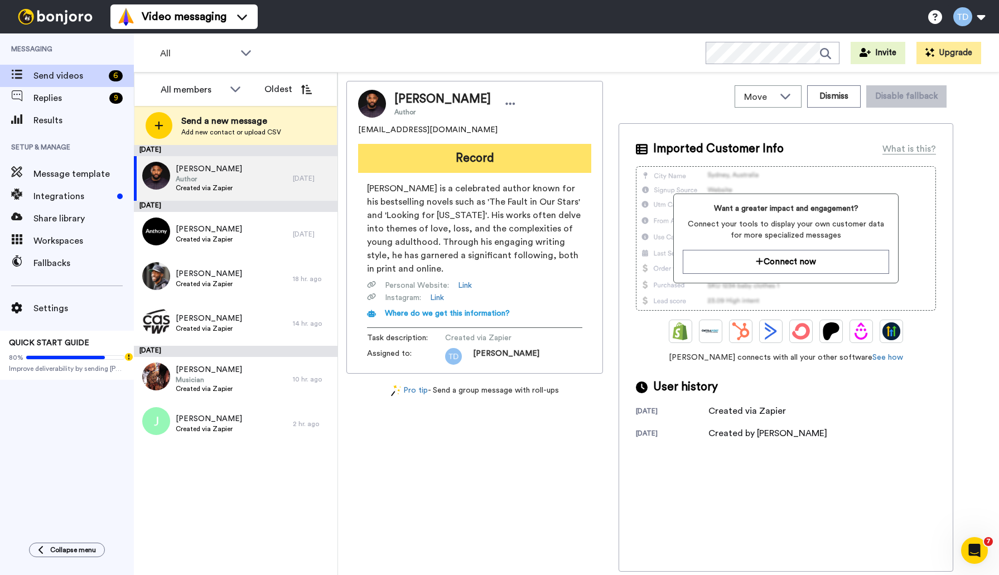
click at [473, 157] on button "Record" at bounding box center [474, 158] width 233 height 29
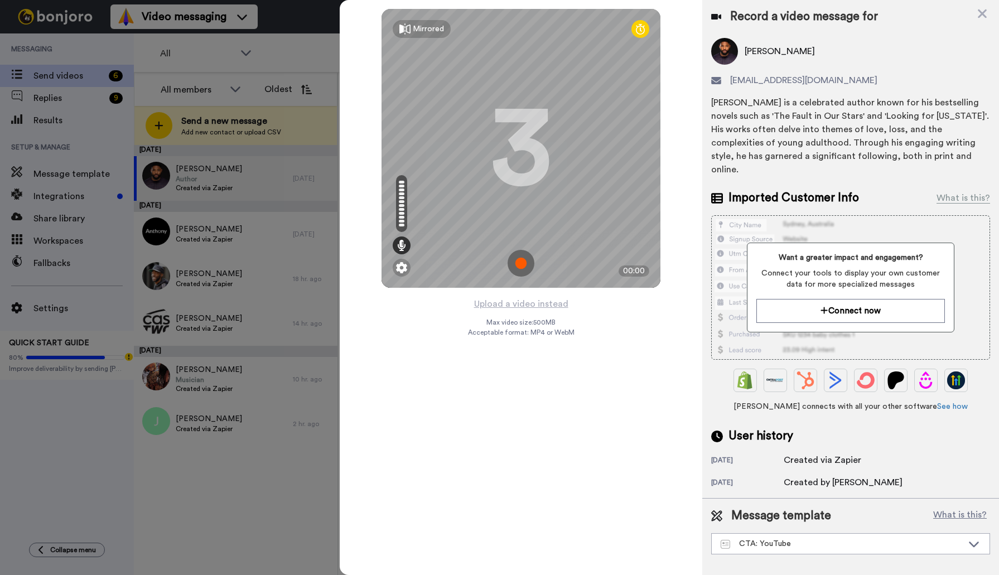
click at [521, 260] on img at bounding box center [520, 263] width 27 height 27
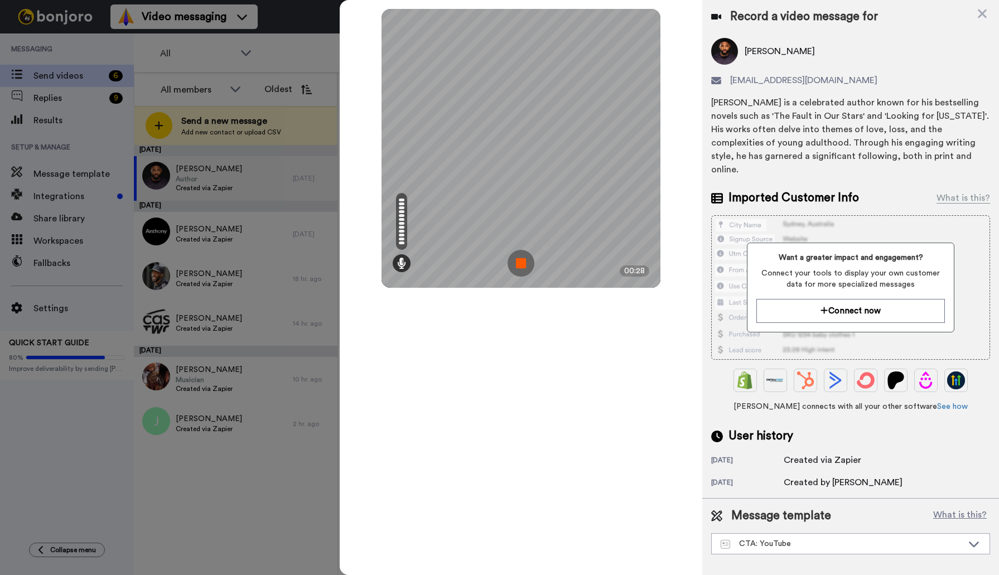
click at [518, 264] on img at bounding box center [520, 263] width 27 height 27
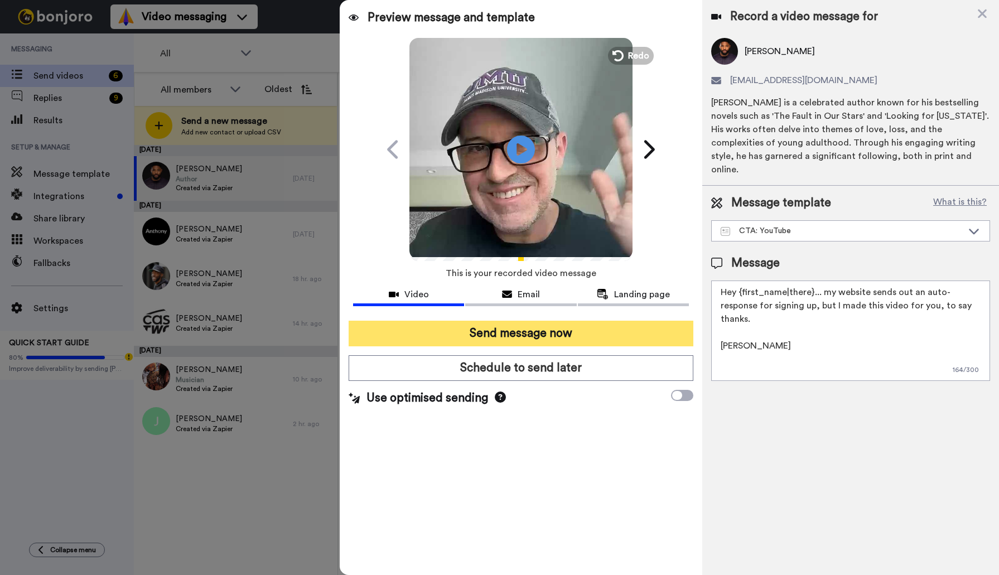
click at [526, 339] on button "Send message now" at bounding box center [521, 334] width 345 height 26
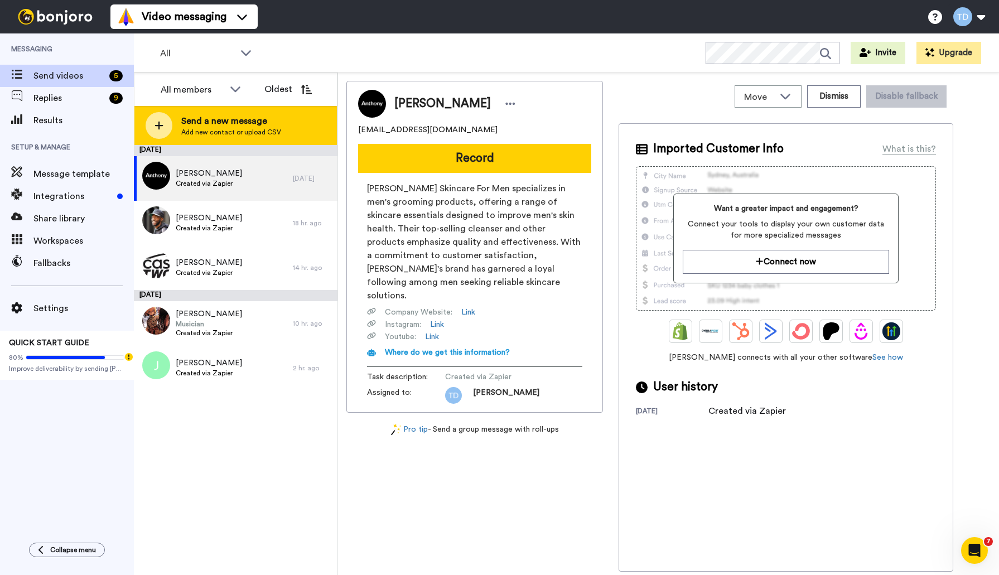
click at [160, 120] on icon at bounding box center [158, 125] width 9 height 10
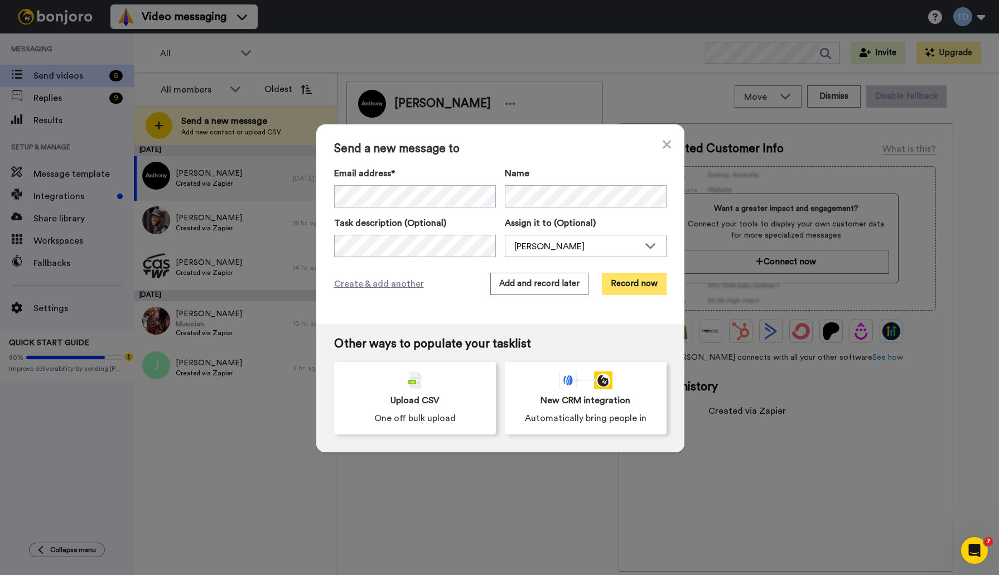
click at [635, 284] on button "Record now" at bounding box center [634, 284] width 65 height 22
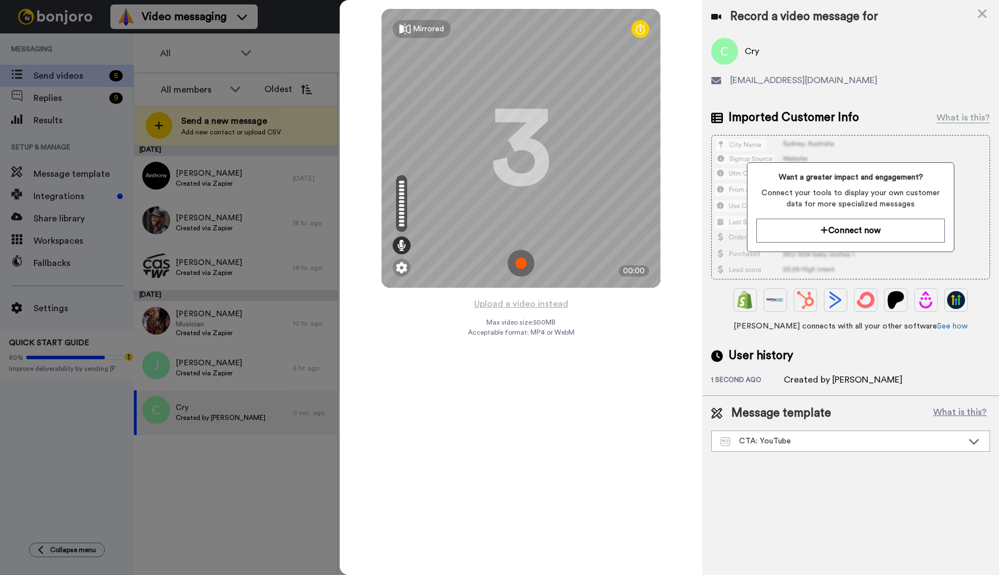
click at [518, 258] on img at bounding box center [520, 263] width 27 height 27
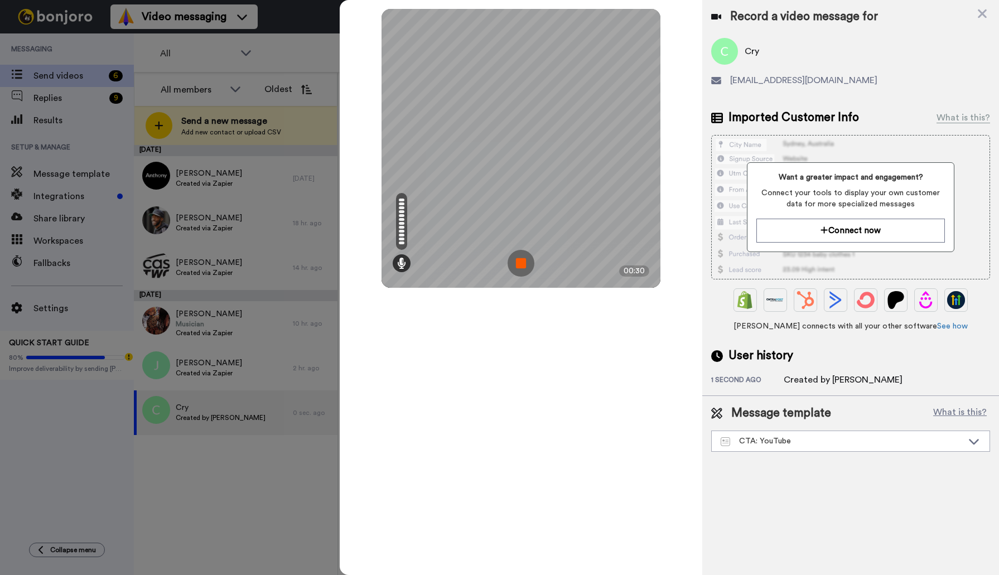
click at [522, 260] on img at bounding box center [520, 263] width 27 height 27
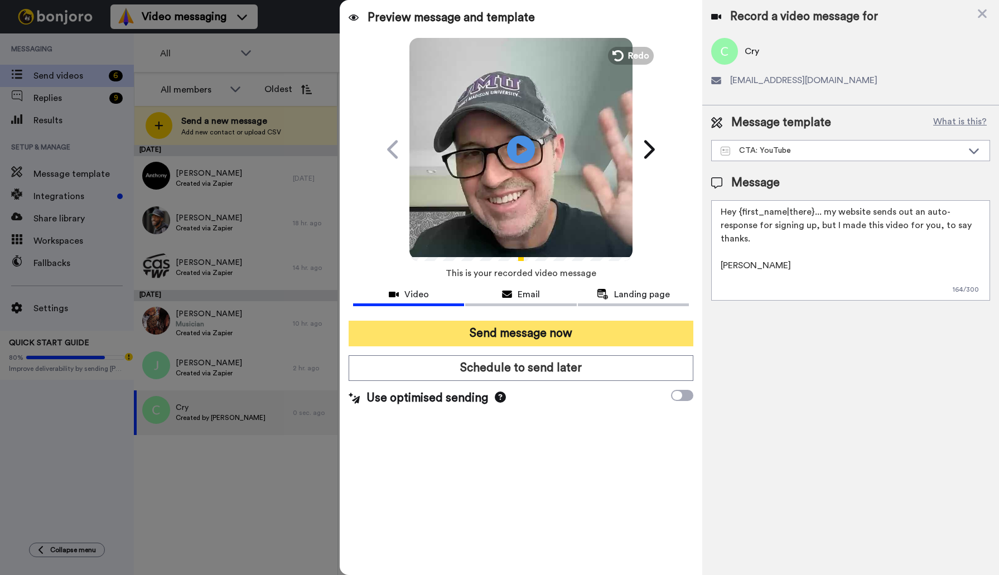
click at [531, 330] on button "Send message now" at bounding box center [521, 334] width 345 height 26
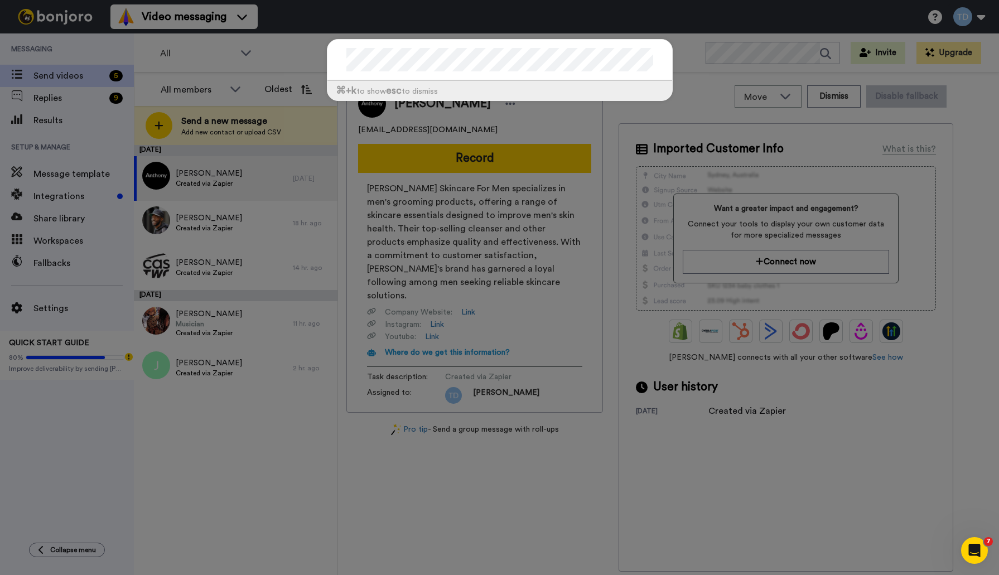
click at [744, 60] on div "⌘ +k to show esc to dismiss" at bounding box center [499, 287] width 999 height 575
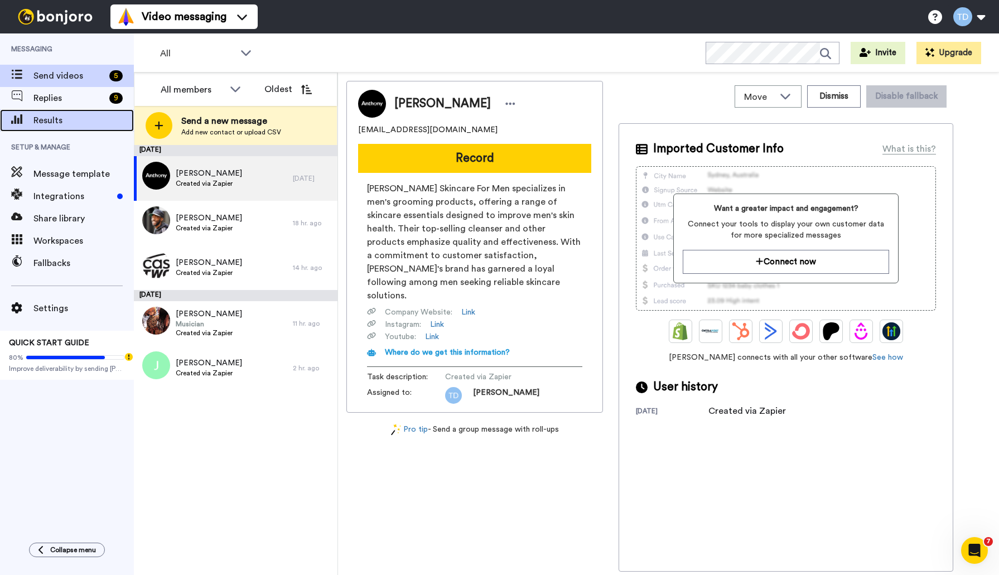
click at [59, 122] on span "Results" at bounding box center [83, 120] width 100 height 13
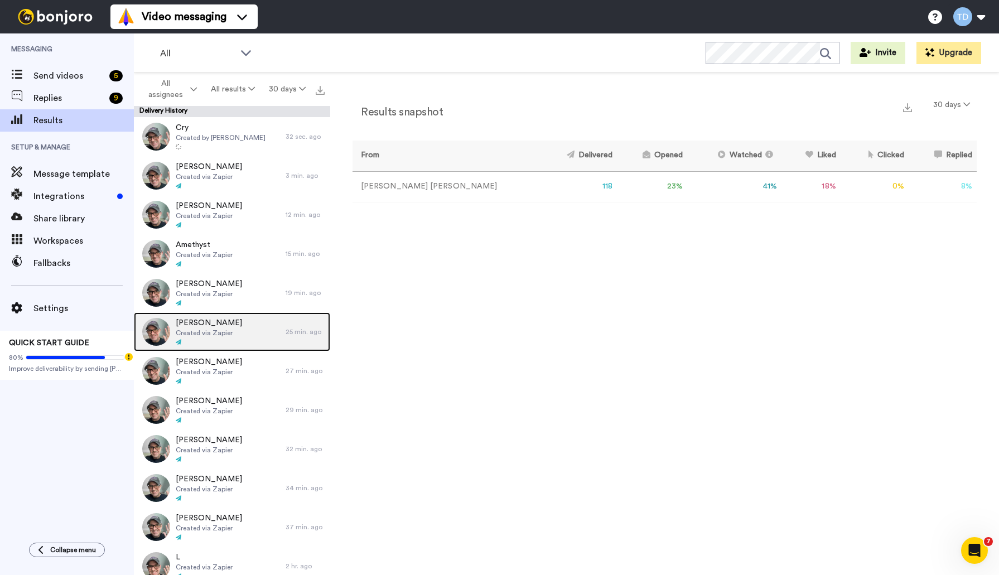
click at [207, 325] on span "Dave" at bounding box center [209, 322] width 66 height 11
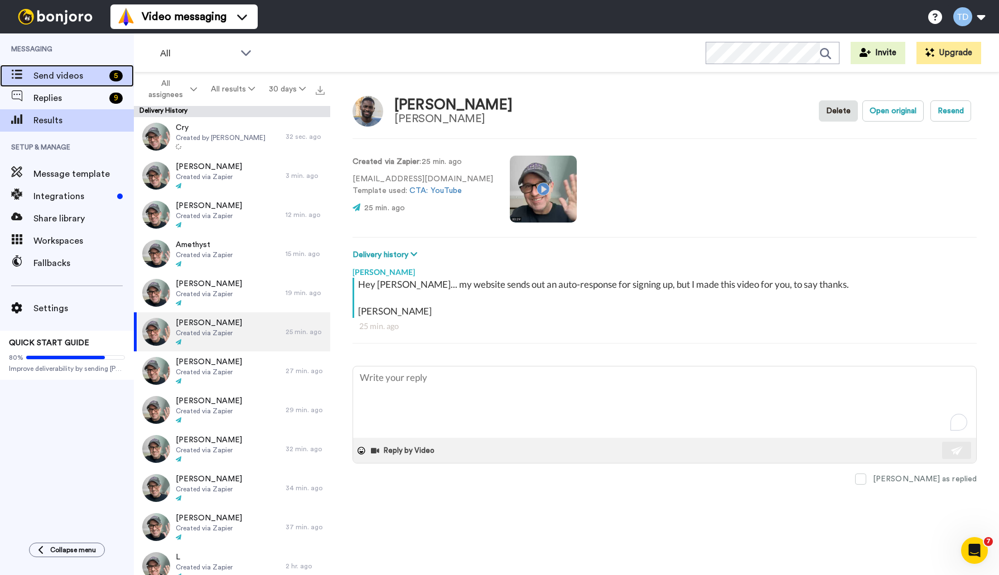
click at [58, 72] on span "Send videos" at bounding box center [68, 75] width 71 height 13
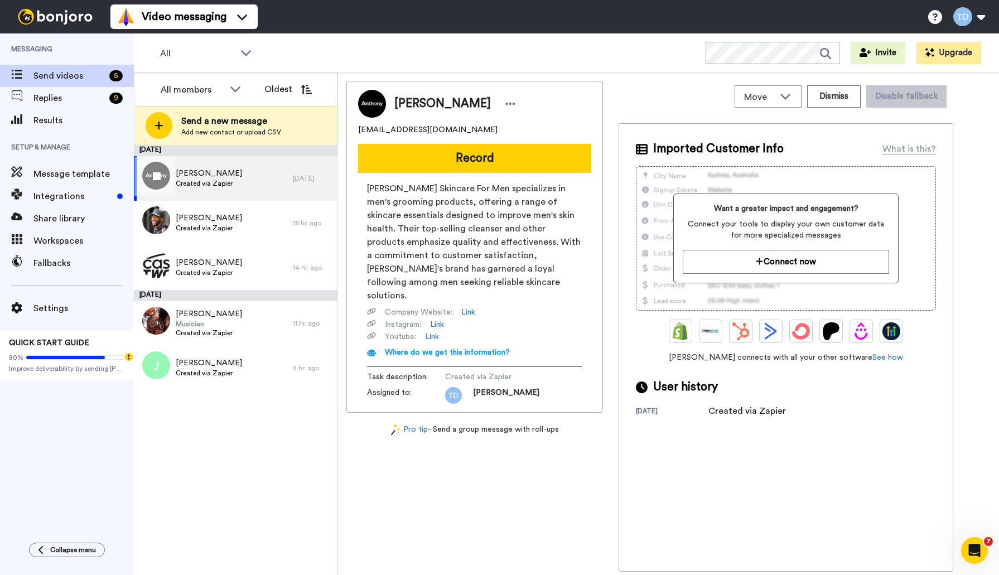
click at [241, 179] on div "Anthony Created via Zapier" at bounding box center [213, 178] width 159 height 45
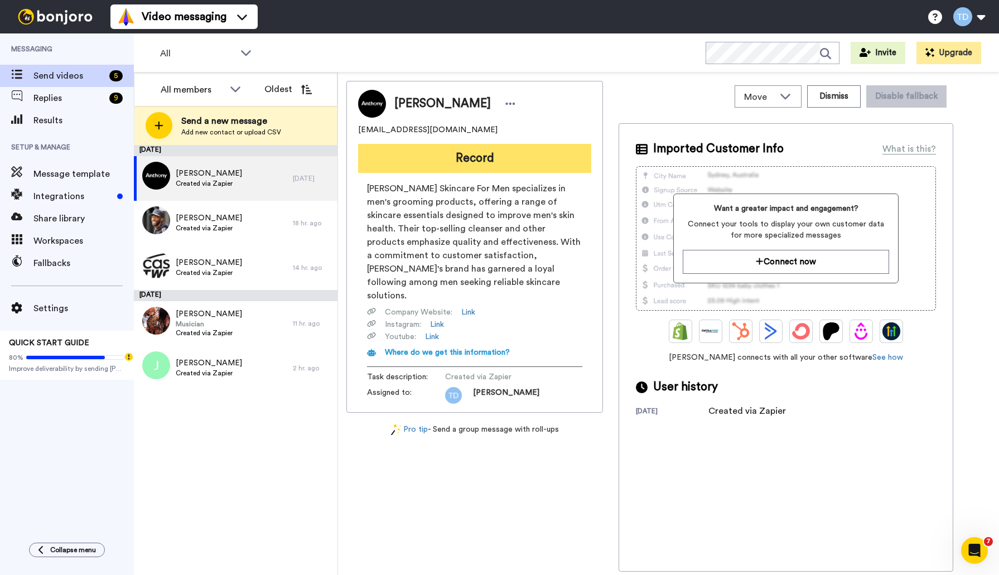
click at [480, 159] on button "Record" at bounding box center [474, 158] width 233 height 29
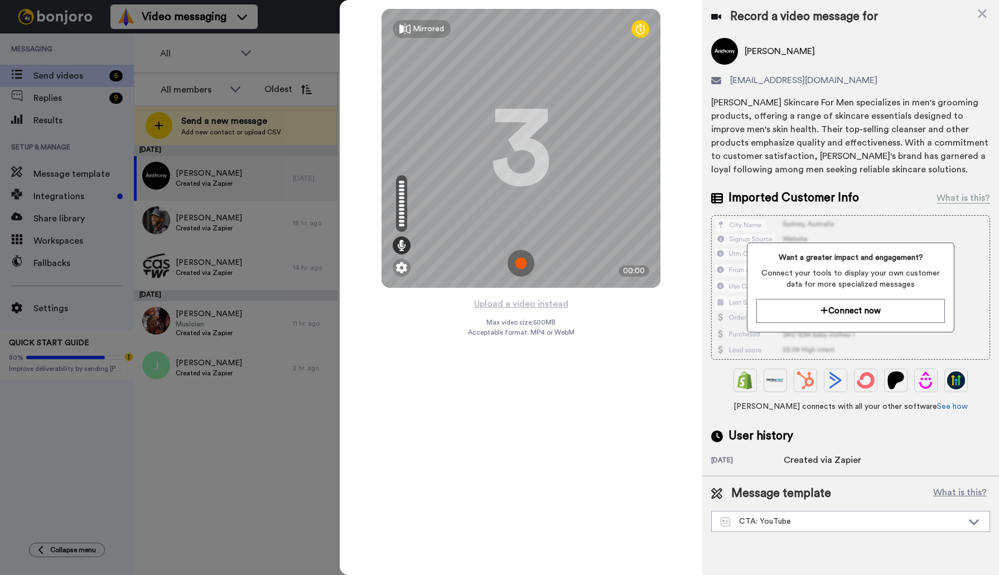
click at [522, 256] on img at bounding box center [520, 263] width 27 height 27
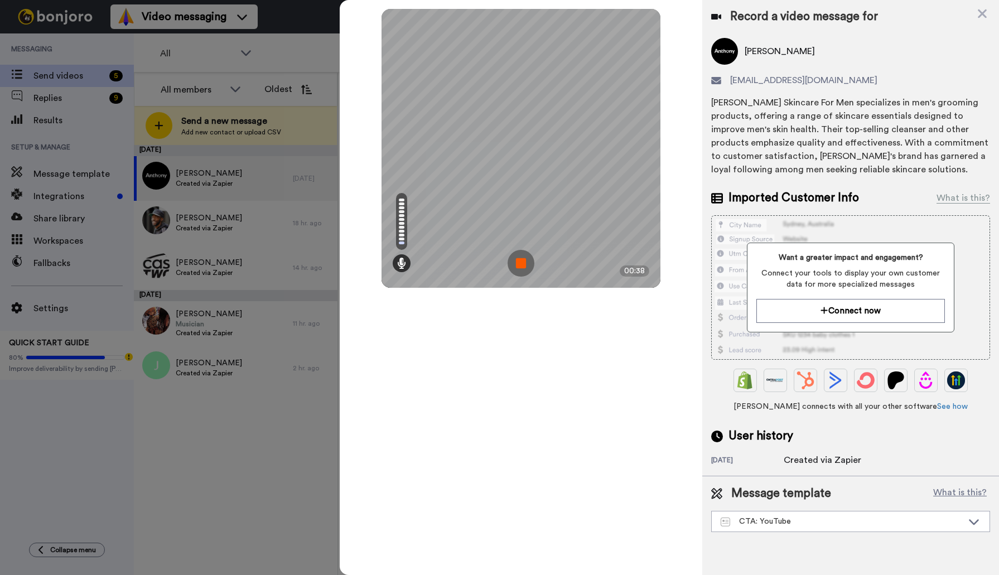
click at [526, 265] on img at bounding box center [520, 263] width 27 height 27
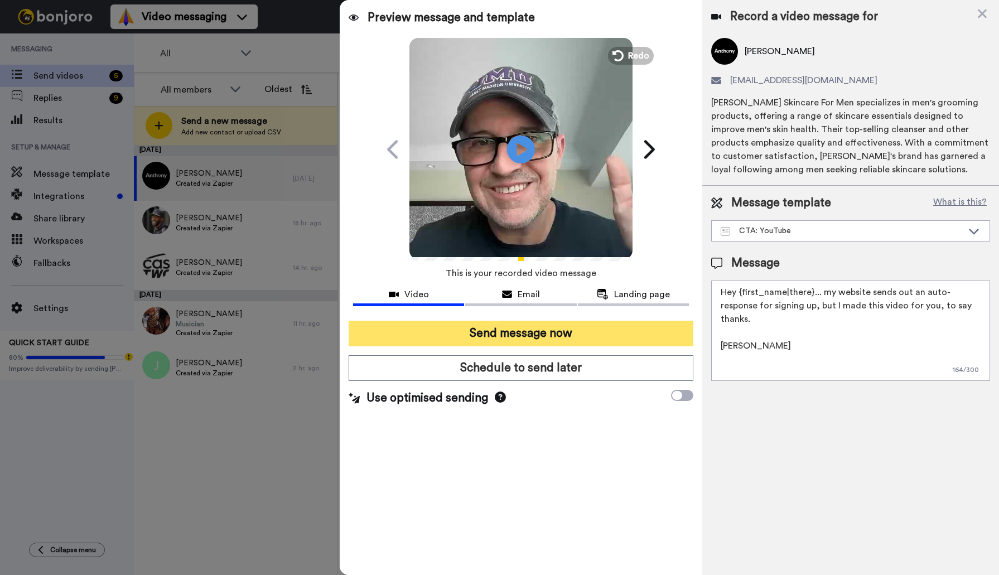
click at [511, 331] on button "Send message now" at bounding box center [521, 334] width 345 height 26
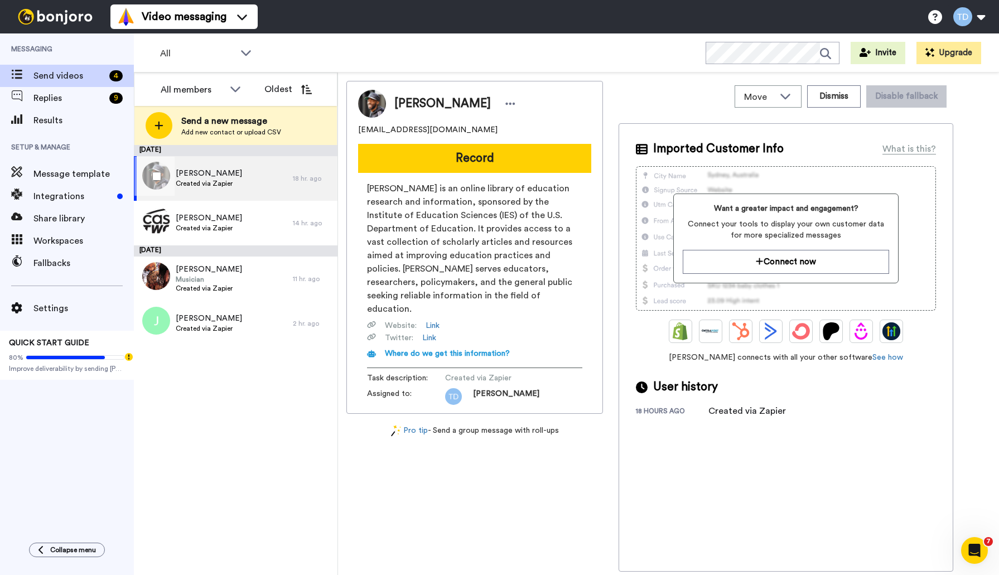
click at [218, 171] on span "[PERSON_NAME]" at bounding box center [209, 173] width 66 height 11
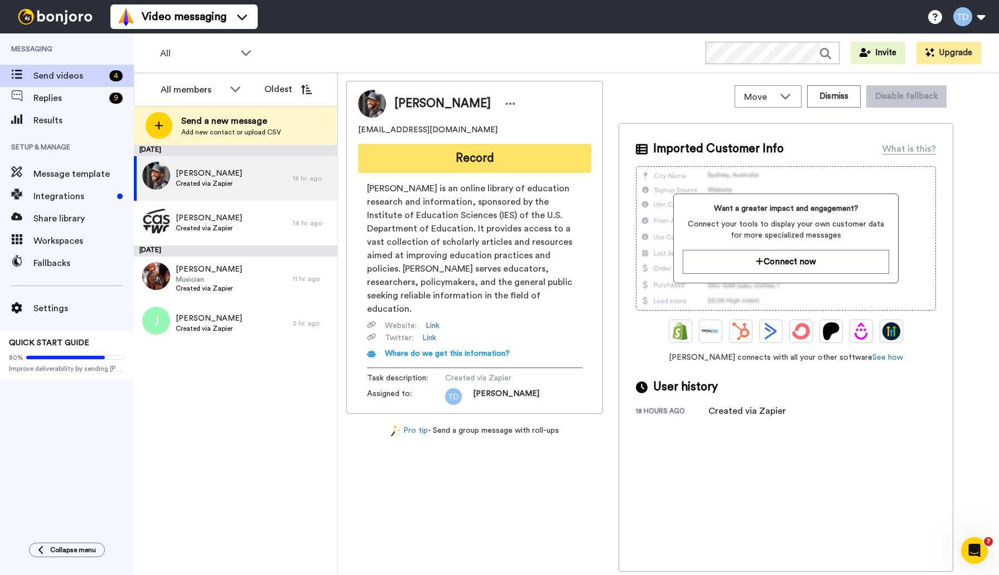
click at [433, 157] on button "Record" at bounding box center [474, 158] width 233 height 29
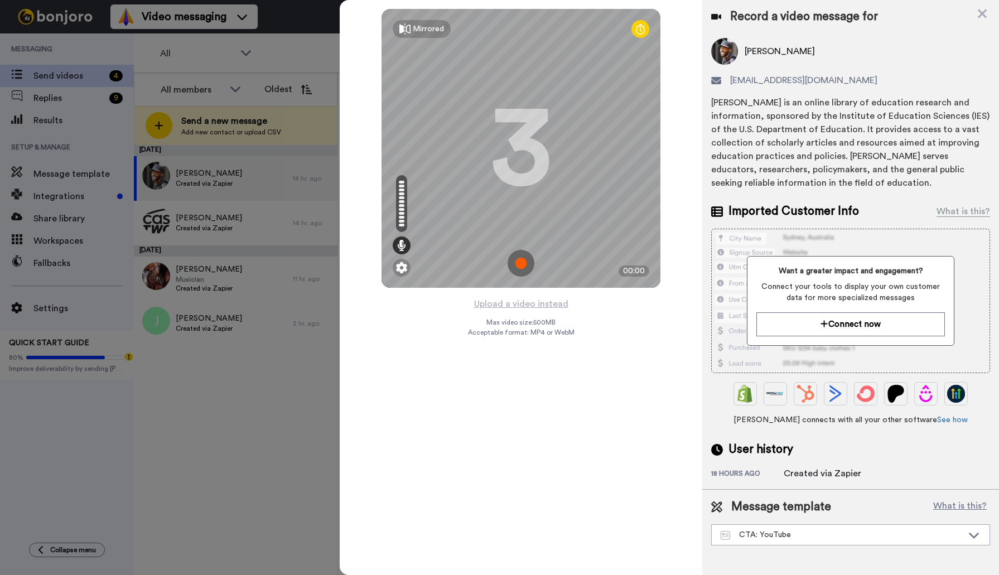
click at [517, 255] on img at bounding box center [520, 263] width 27 height 27
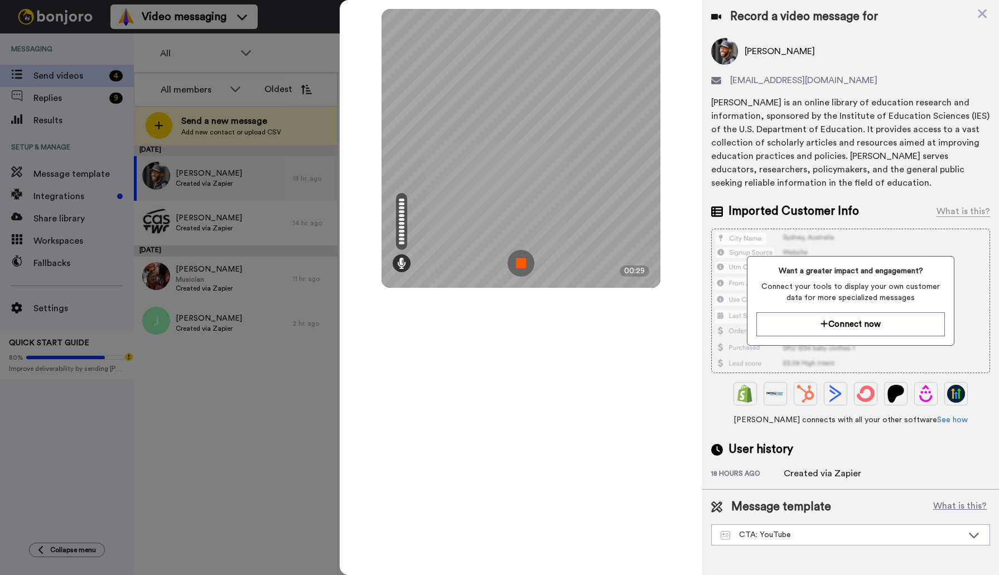
click at [524, 262] on img at bounding box center [520, 263] width 27 height 27
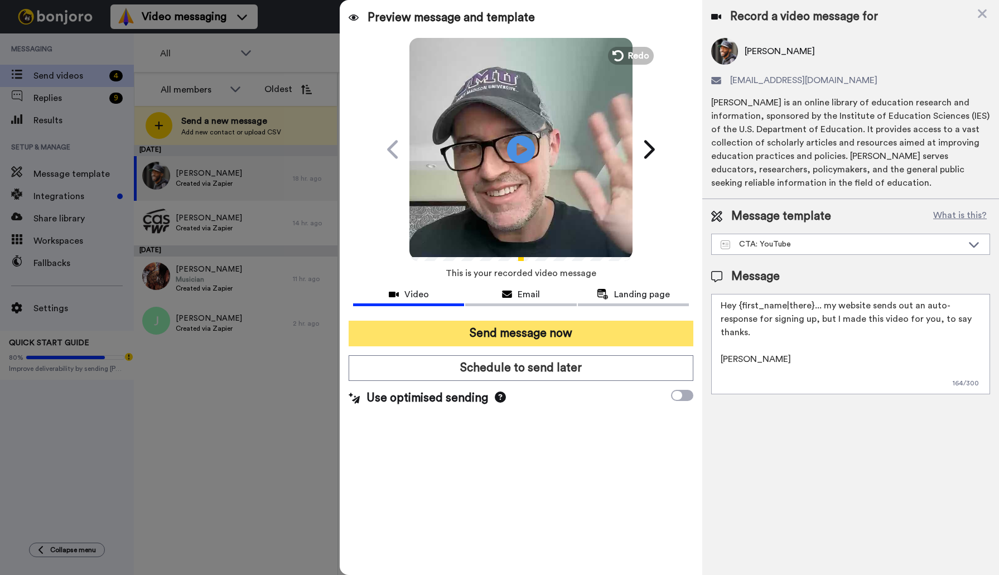
click at [534, 335] on button "Send message now" at bounding box center [521, 334] width 345 height 26
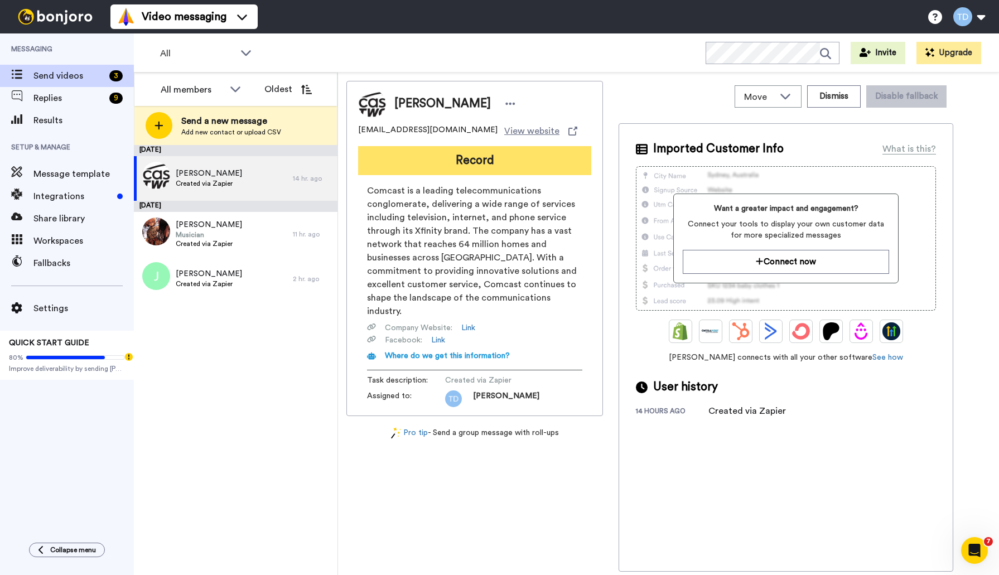
click at [461, 160] on button "Record" at bounding box center [474, 160] width 233 height 29
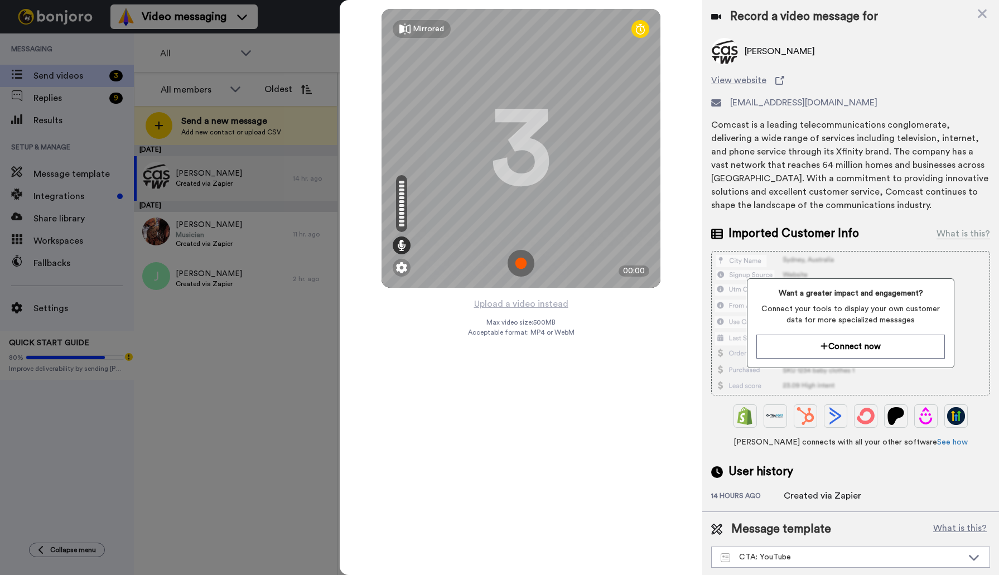
click at [520, 265] on img at bounding box center [520, 263] width 27 height 27
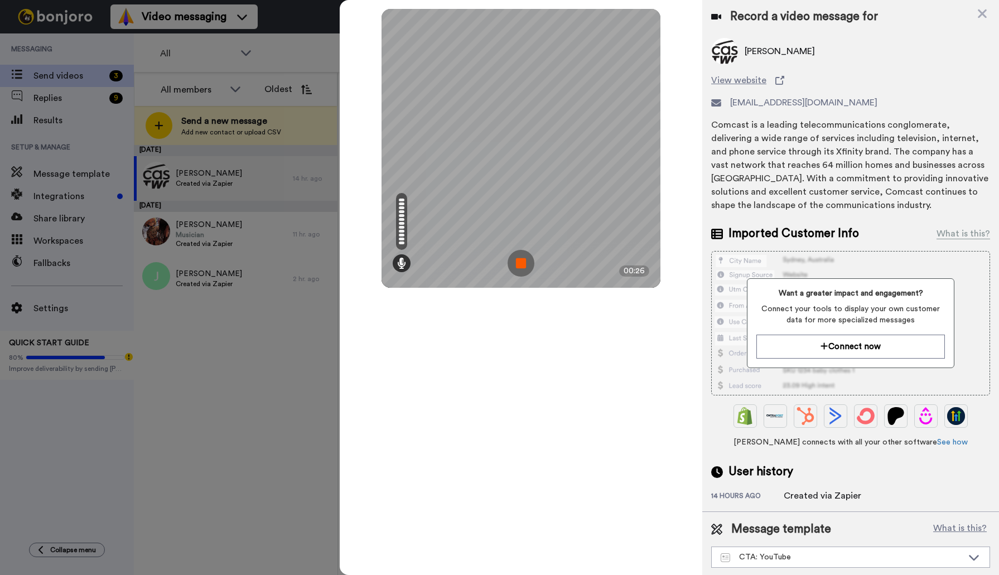
click at [519, 265] on img at bounding box center [520, 263] width 27 height 27
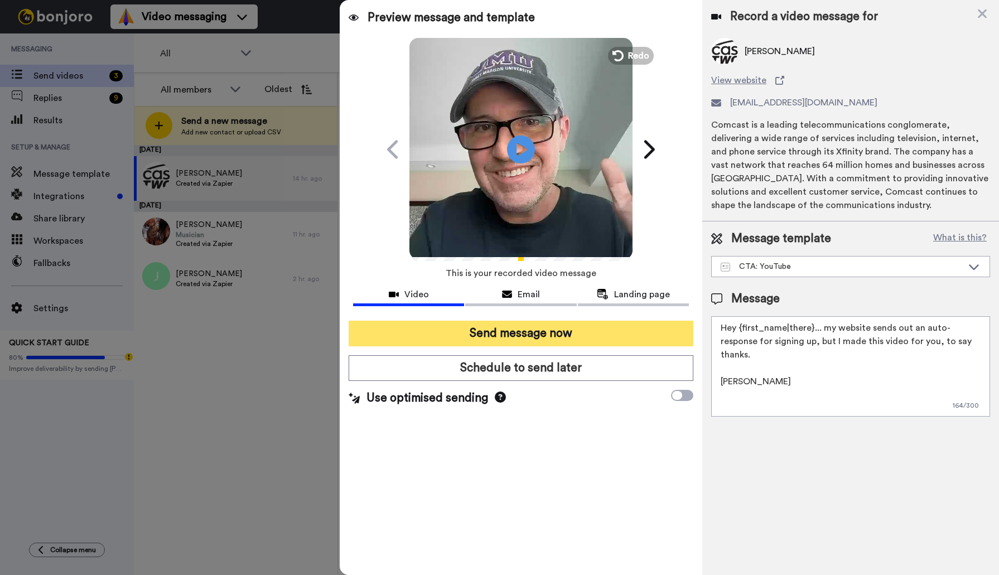
click at [504, 328] on button "Send message now" at bounding box center [521, 334] width 345 height 26
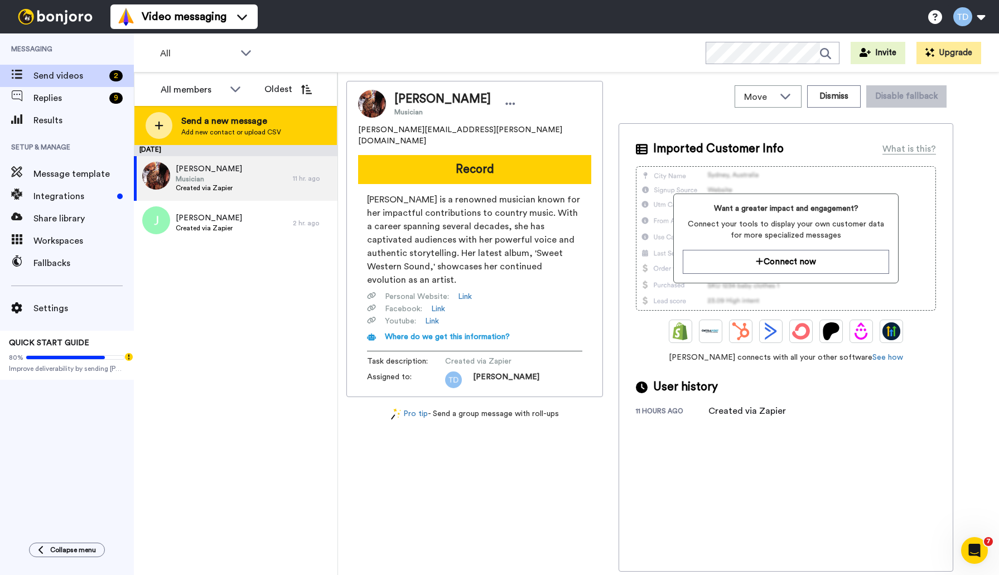
click at [221, 119] on span "Send a new message" at bounding box center [231, 120] width 100 height 13
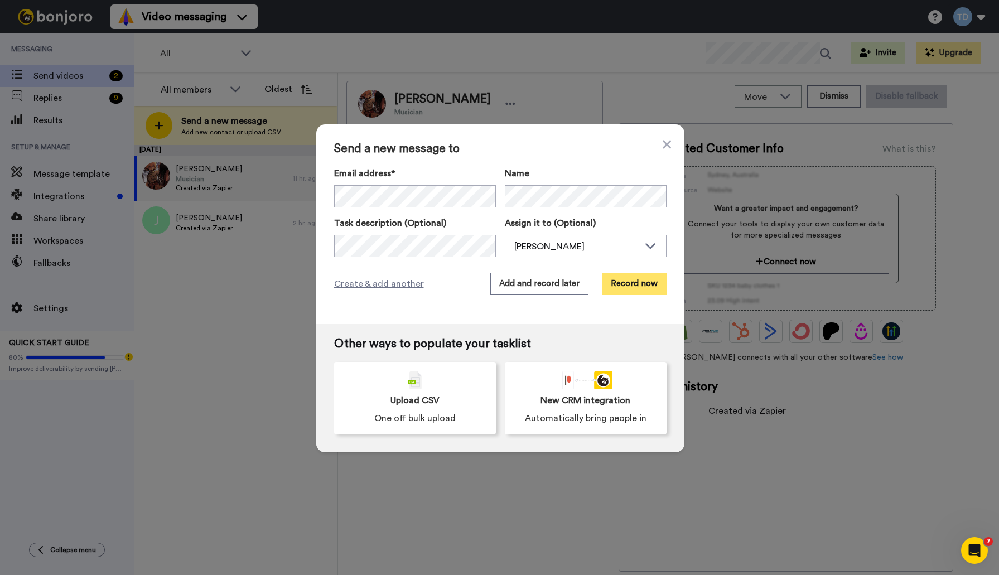
click at [623, 282] on button "Record now" at bounding box center [634, 284] width 65 height 22
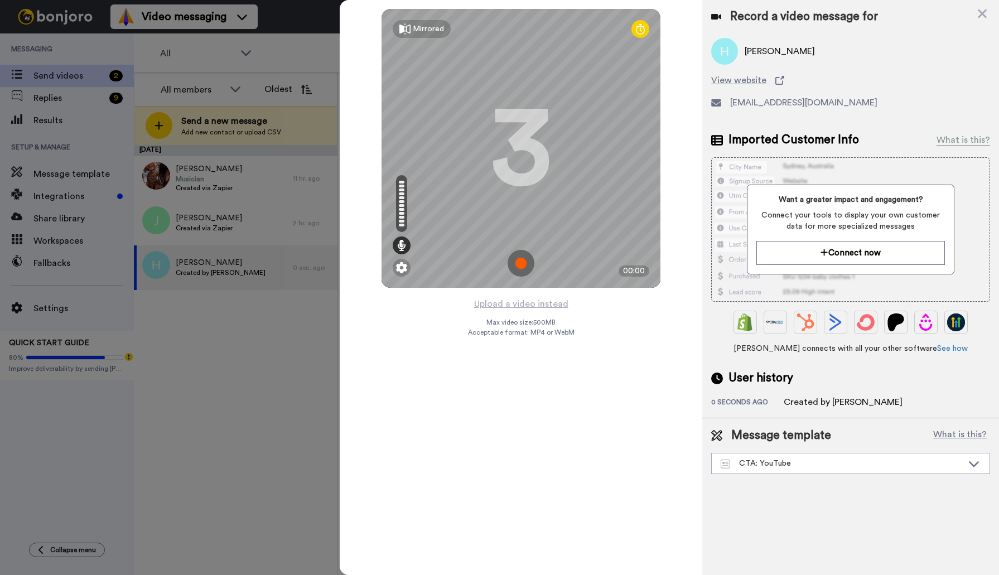
click at [522, 262] on img at bounding box center [520, 263] width 27 height 27
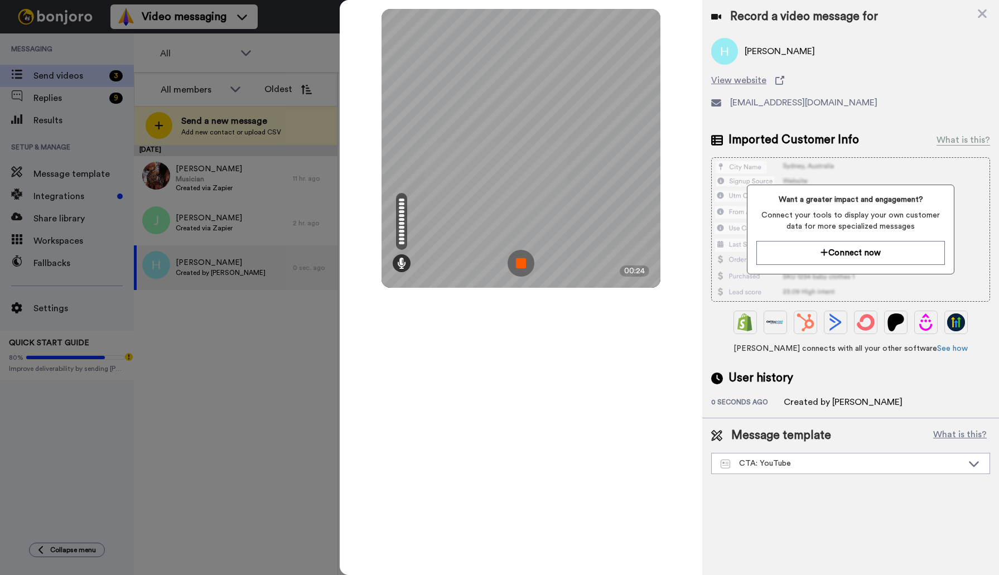
click at [525, 263] on img at bounding box center [520, 263] width 27 height 27
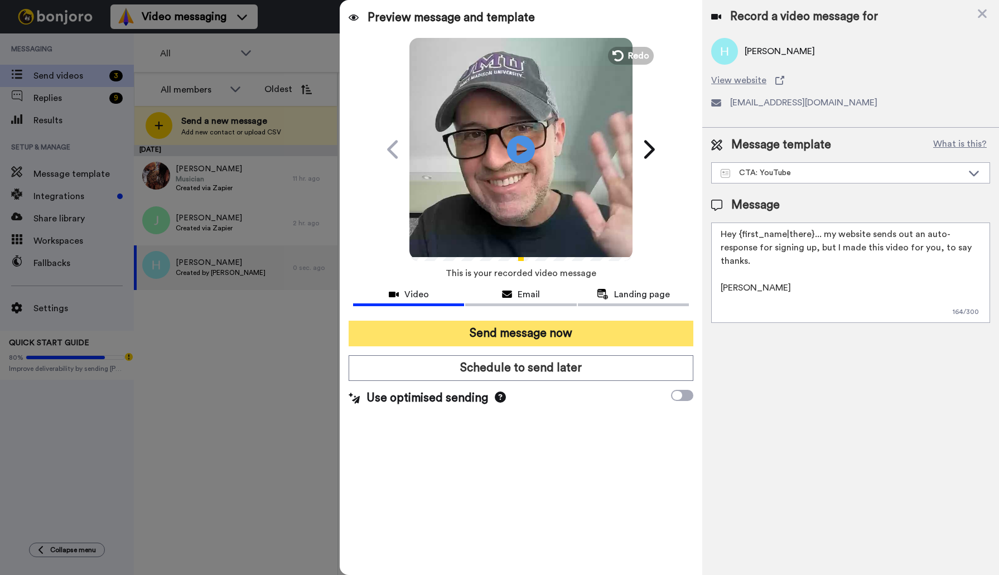
click at [535, 334] on button "Send message now" at bounding box center [521, 334] width 345 height 26
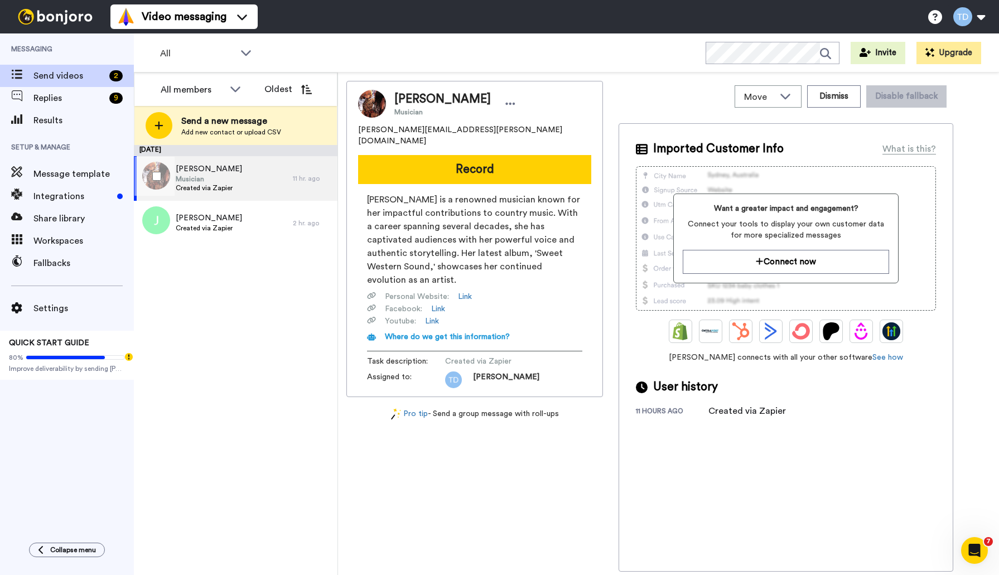
click at [231, 175] on div "Tanya Musician Created via Zapier" at bounding box center [213, 178] width 159 height 45
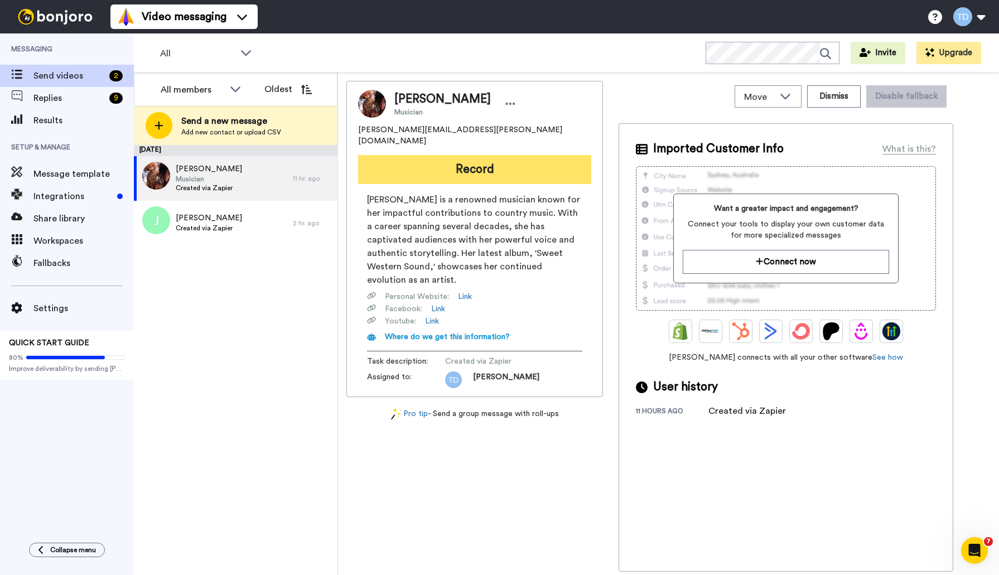
click at [427, 157] on button "Record" at bounding box center [474, 169] width 233 height 29
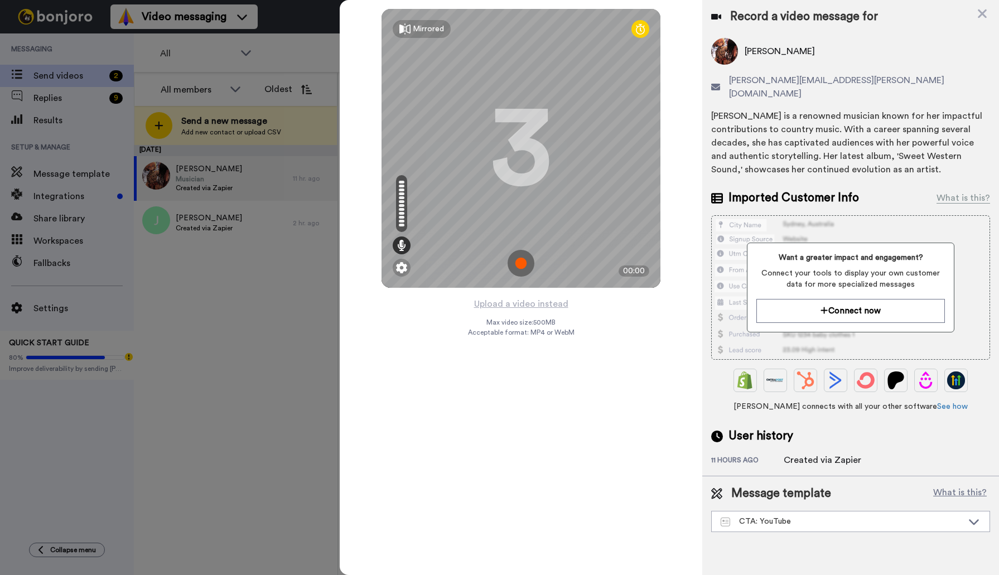
click at [523, 262] on img at bounding box center [520, 263] width 27 height 27
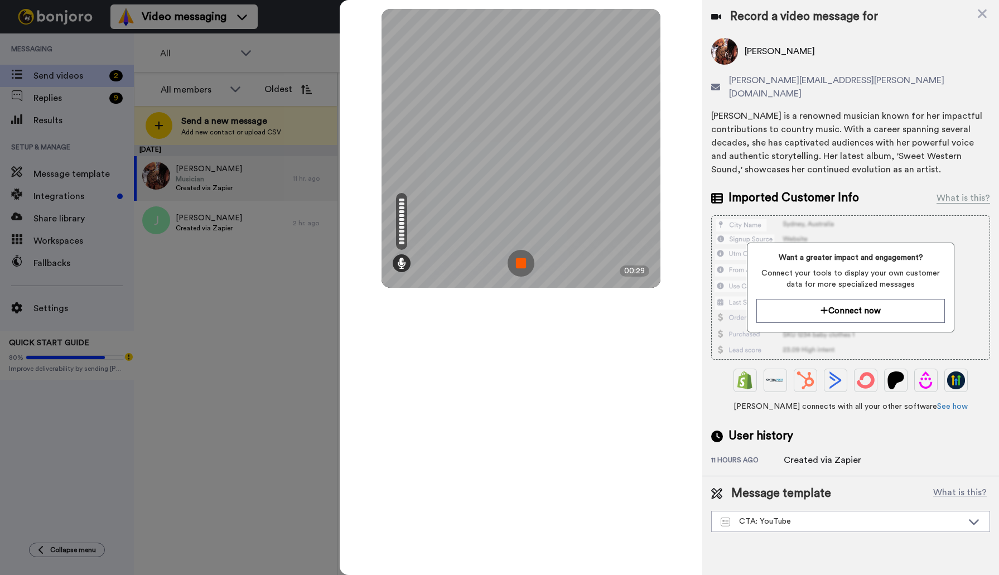
click at [521, 265] on img at bounding box center [520, 263] width 27 height 27
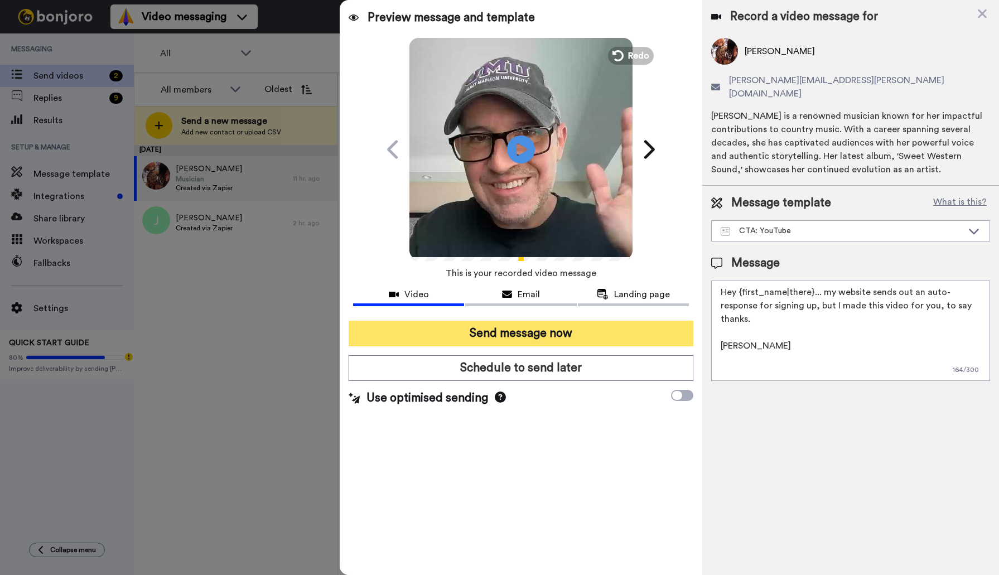
click at [529, 332] on button "Send message now" at bounding box center [521, 334] width 345 height 26
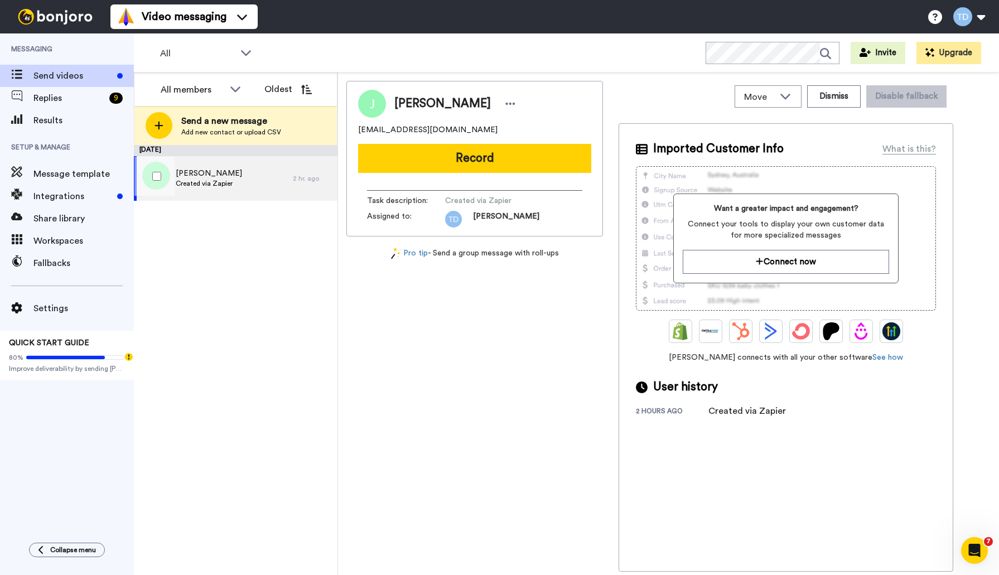
click at [239, 176] on div "John Created via Zapier" at bounding box center [213, 178] width 159 height 45
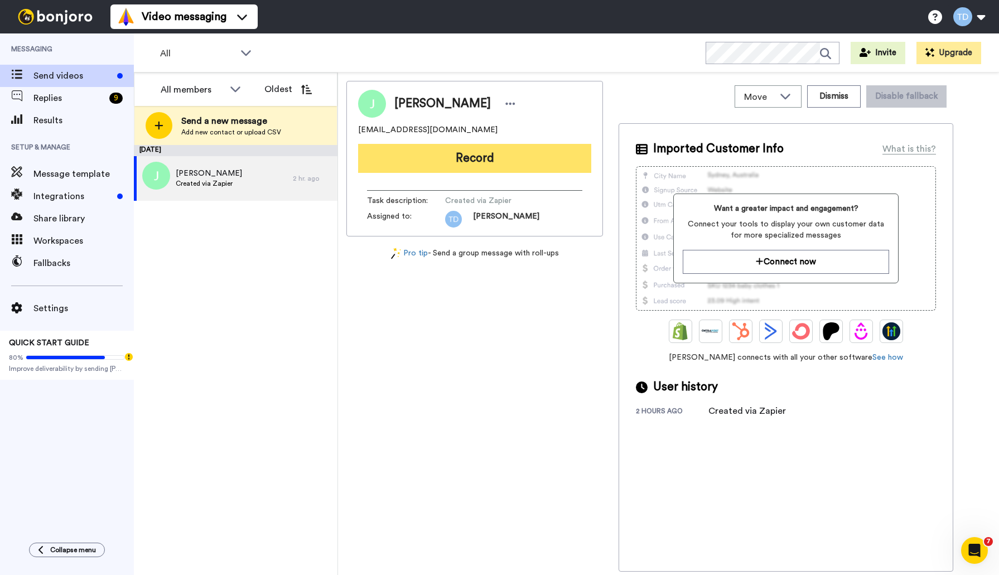
click at [460, 158] on button "Record" at bounding box center [474, 158] width 233 height 29
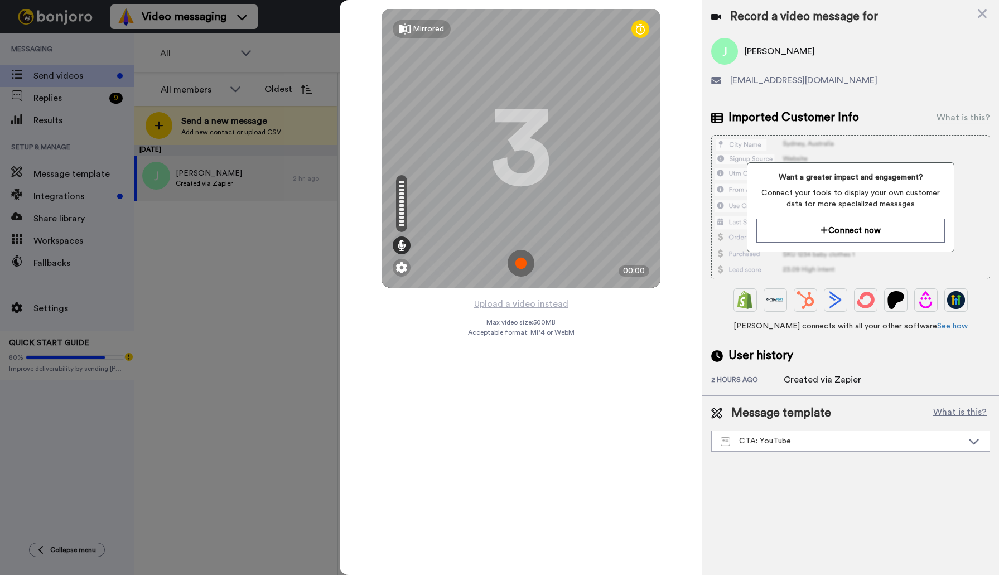
click at [520, 270] on img at bounding box center [520, 263] width 27 height 27
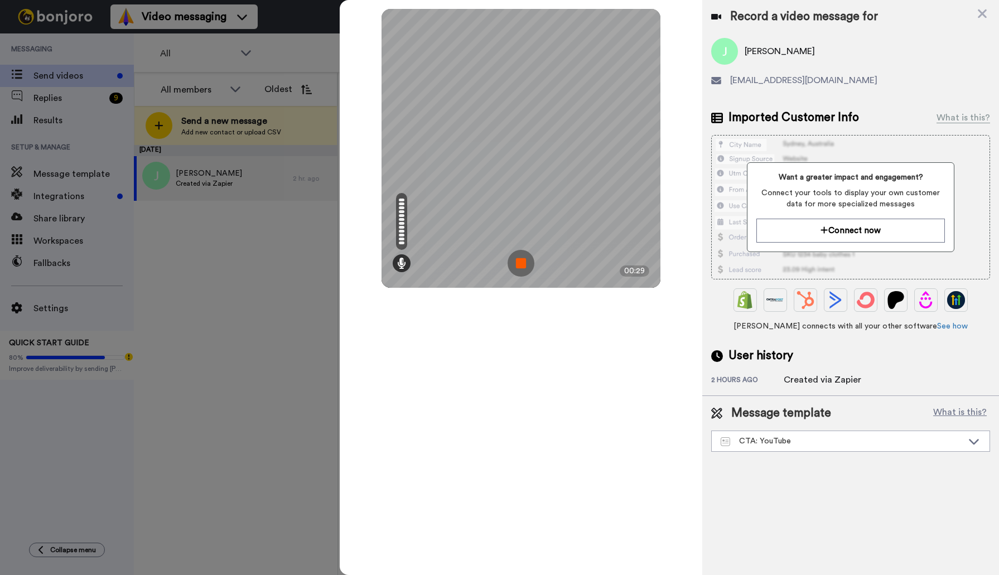
click at [524, 264] on img at bounding box center [520, 263] width 27 height 27
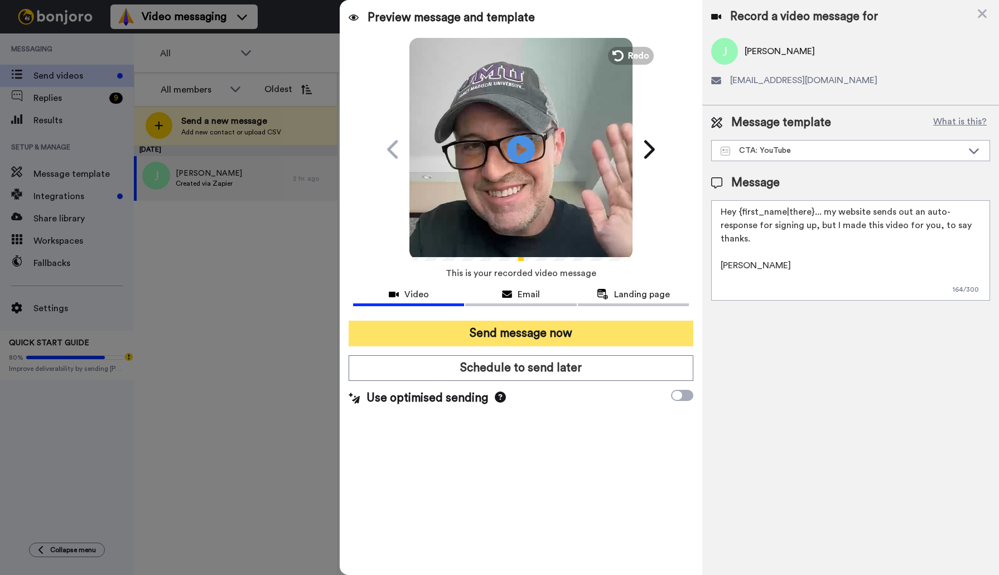
click at [526, 330] on button "Send message now" at bounding box center [521, 334] width 345 height 26
